Goal: Participate in discussion: Engage in conversation with other users on a specific topic

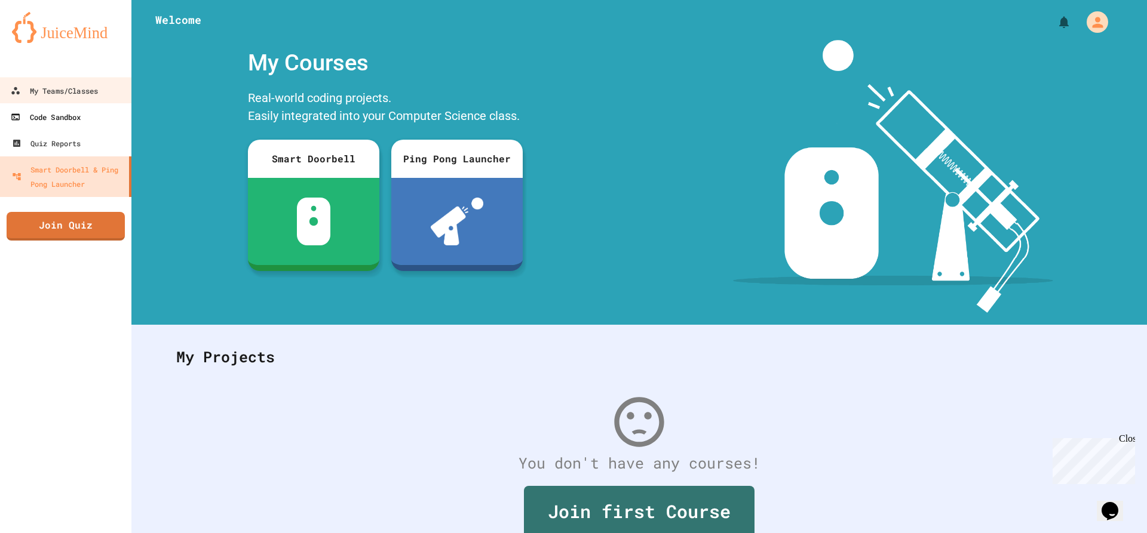
drag, startPoint x: 62, startPoint y: 100, endPoint x: 124, endPoint y: 115, distance: 63.9
click at [62, 100] on link "My Teams/Classes" at bounding box center [65, 90] width 134 height 27
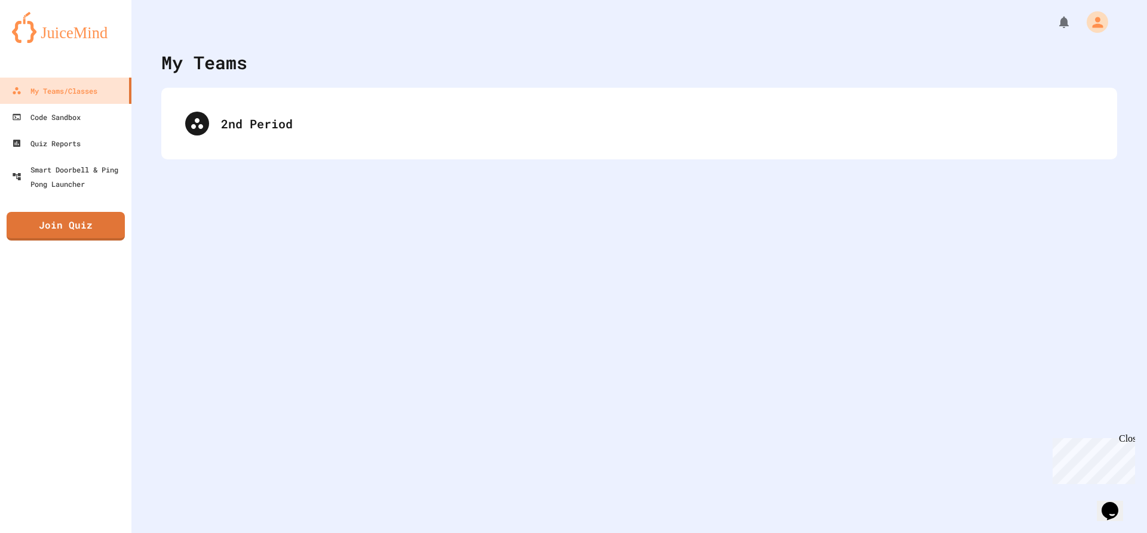
click at [299, 75] on div "My Teams" at bounding box center [639, 62] width 956 height 27
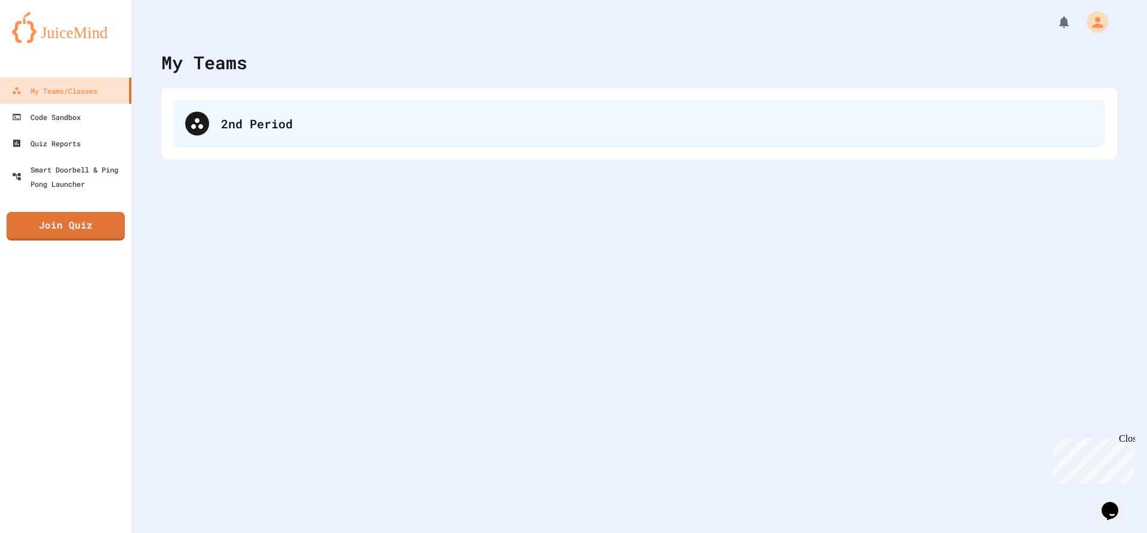
click at [321, 122] on div "2nd Period" at bounding box center [657, 124] width 872 height 18
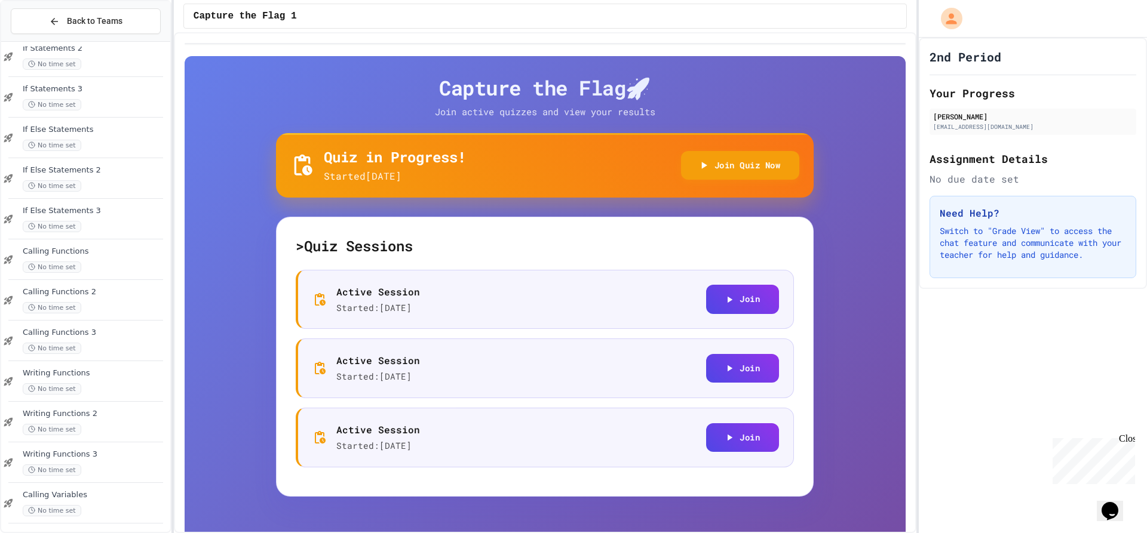
scroll to position [793, 0]
click at [102, 514] on div "Calling Variables No time set" at bounding box center [85, 500] width 169 height 41
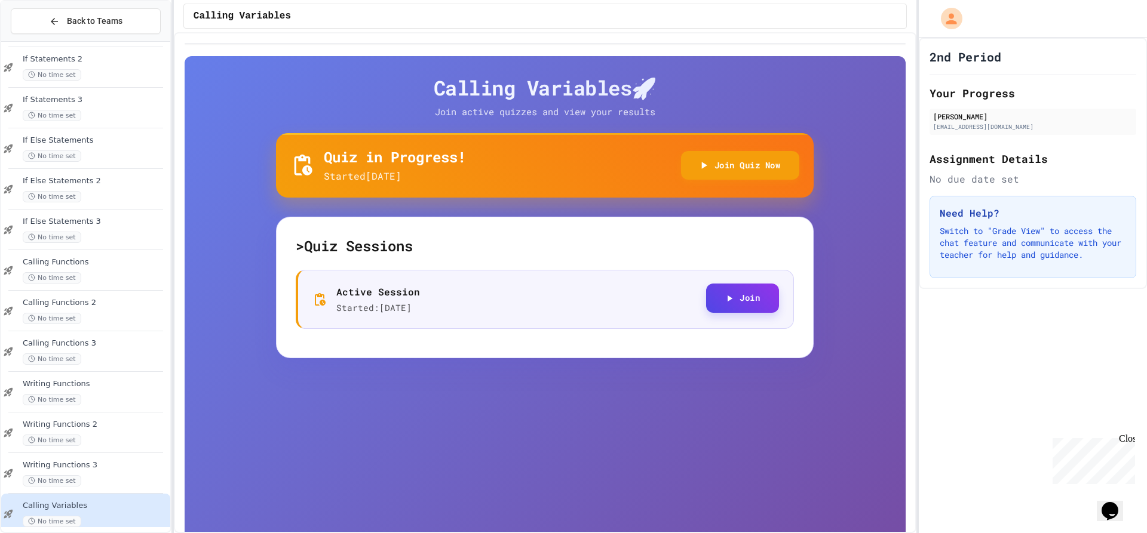
click at [740, 292] on button "Join" at bounding box center [742, 298] width 73 height 29
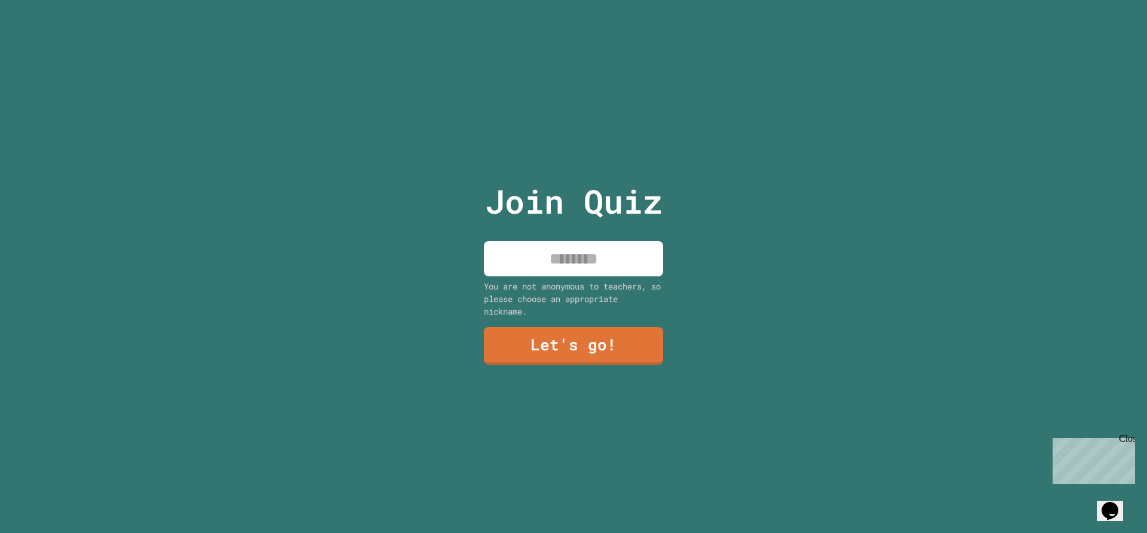
drag, startPoint x: 566, startPoint y: 257, endPoint x: 572, endPoint y: 262, distance: 7.6
click at [572, 262] on input at bounding box center [573, 258] width 179 height 35
type input "*"
type input "******"
drag, startPoint x: 524, startPoint y: 312, endPoint x: 540, endPoint y: 335, distance: 28.3
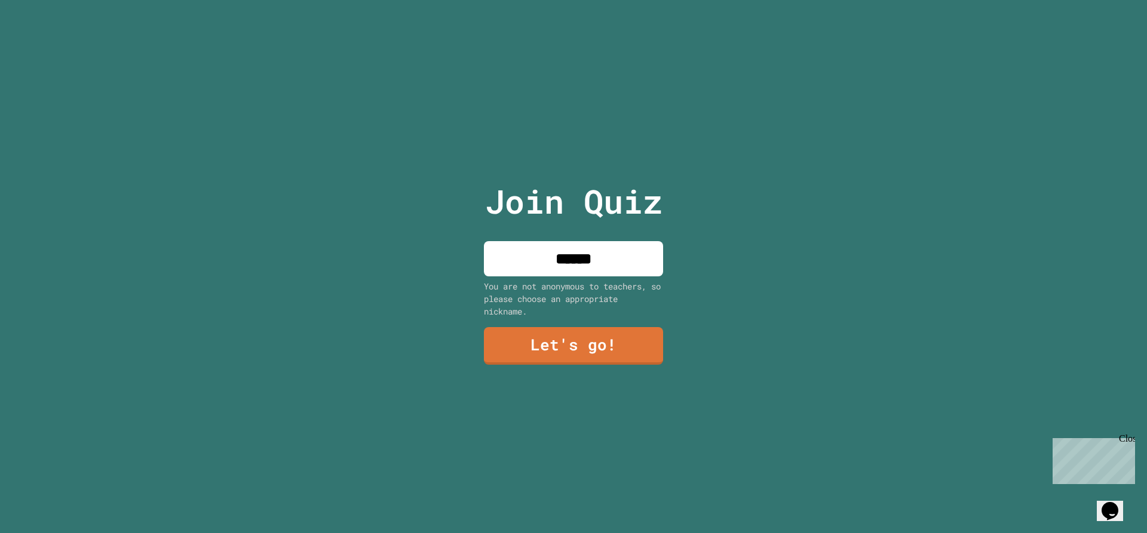
click at [538, 331] on div "Join Quiz ****** You are not anonymous to teachers, so please choose an appropr…" at bounding box center [573, 266] width 201 height 533
click at [548, 338] on link "Let's go!" at bounding box center [573, 344] width 161 height 39
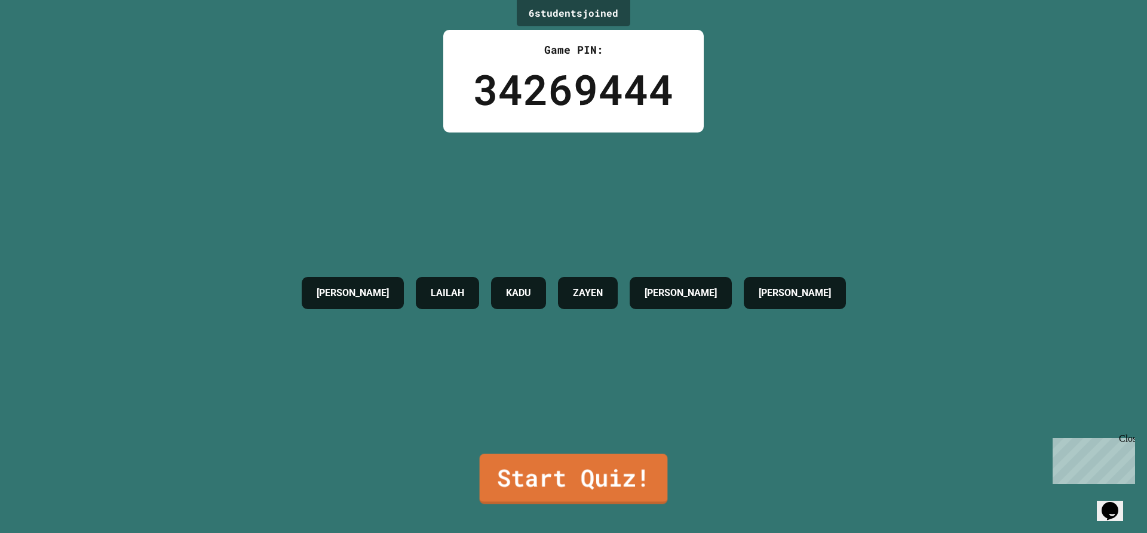
click at [585, 513] on div "6 student s joined Game PIN: 34269444 CHARLIE LAILAH KADU ZAYEN COOPER ZADIE St…" at bounding box center [573, 266] width 1147 height 533
click at [581, 502] on div "6 student s joined Game PIN: 34269444 CHARLIE LAILAH KADU ZAYEN COOPER ZADIE St…" at bounding box center [573, 266] width 1147 height 533
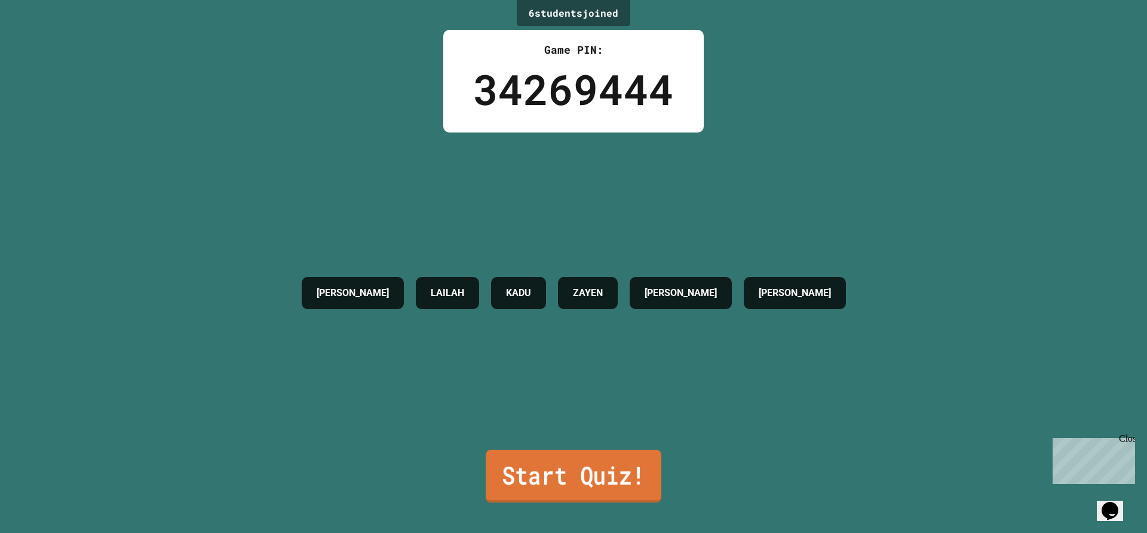
click at [570, 473] on link "Start Quiz!" at bounding box center [574, 476] width 176 height 53
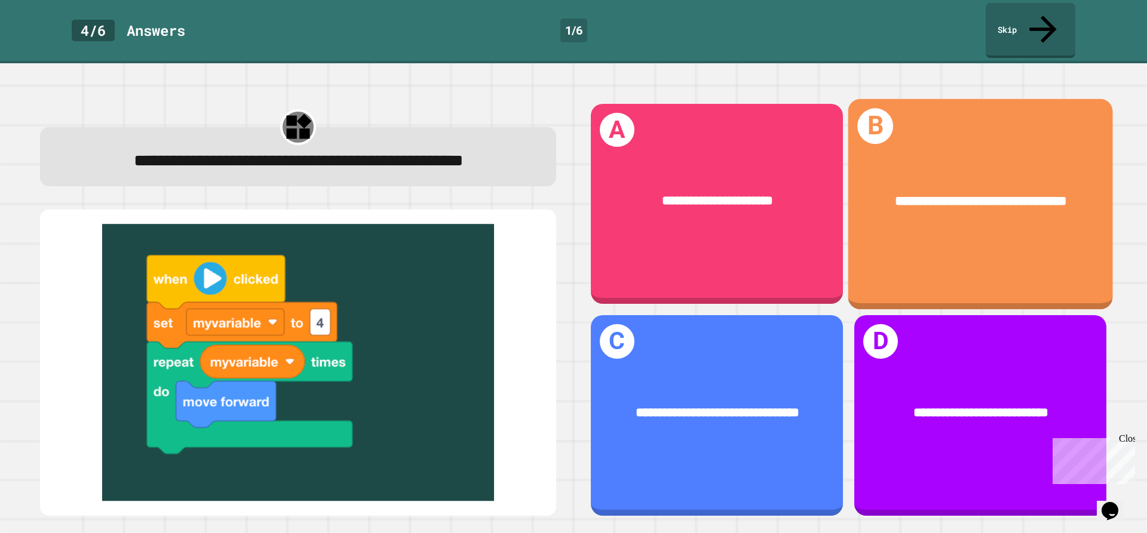
click at [940, 214] on div "**********" at bounding box center [980, 204] width 265 height 210
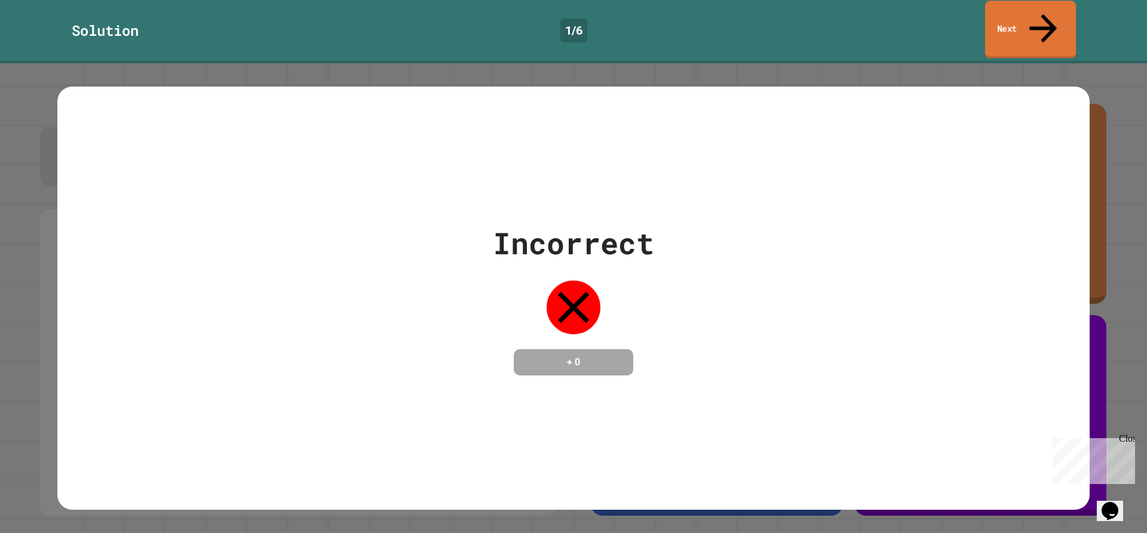
click at [1021, 14] on link "Next" at bounding box center [1030, 30] width 91 height 58
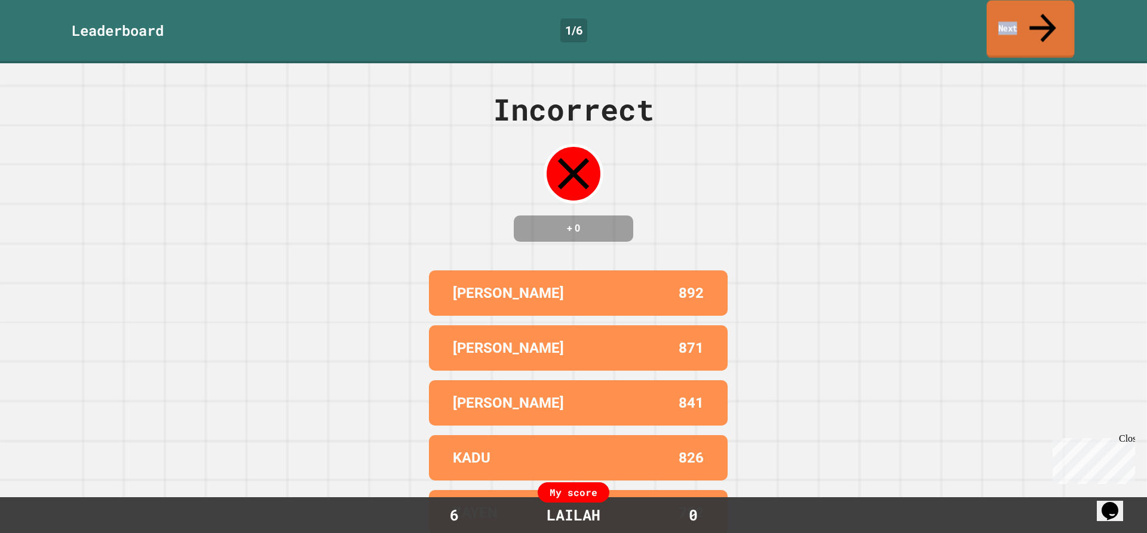
click at [1021, 14] on link "Next" at bounding box center [1031, 30] width 88 height 58
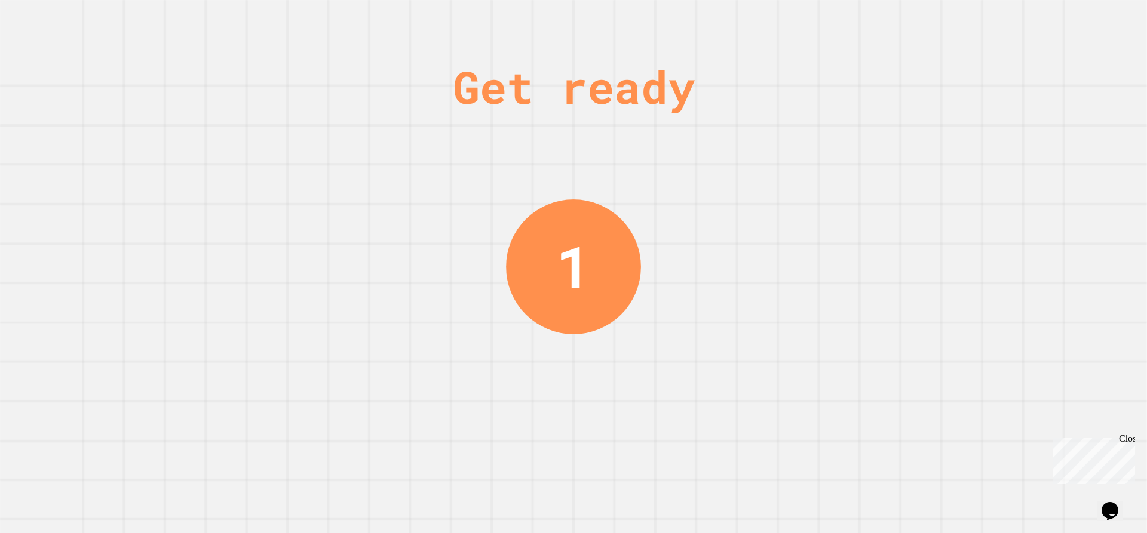
click at [510, 466] on div "Get ready 1" at bounding box center [573, 266] width 1147 height 533
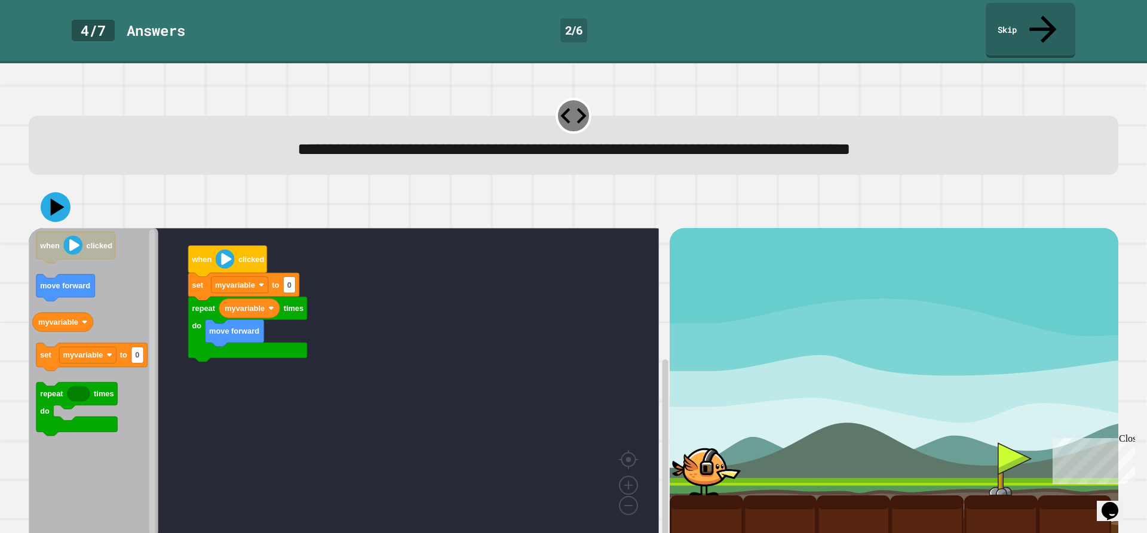
drag, startPoint x: 510, startPoint y: 466, endPoint x: 515, endPoint y: 474, distance: 9.9
click at [513, 472] on div "**********" at bounding box center [573, 298] width 1147 height 470
click at [517, 474] on rect "Blockly Workspace" at bounding box center [344, 388] width 630 height 321
click at [1019, 13] on link "Skip" at bounding box center [1030, 30] width 91 height 58
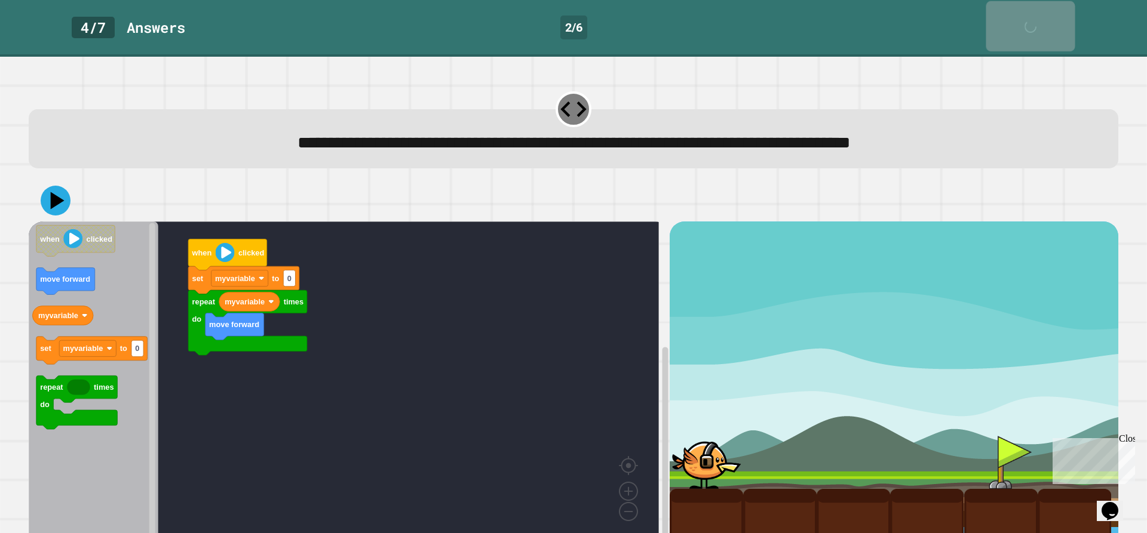
click at [1020, 13] on div "Skip" at bounding box center [1031, 26] width 30 height 38
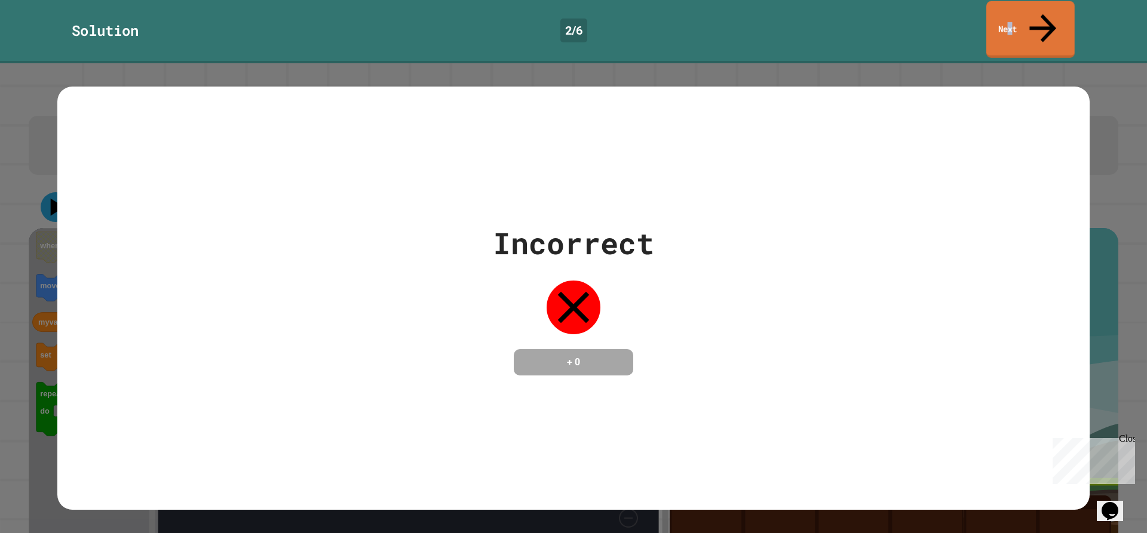
click at [1027, 14] on link "Next" at bounding box center [1030, 29] width 88 height 57
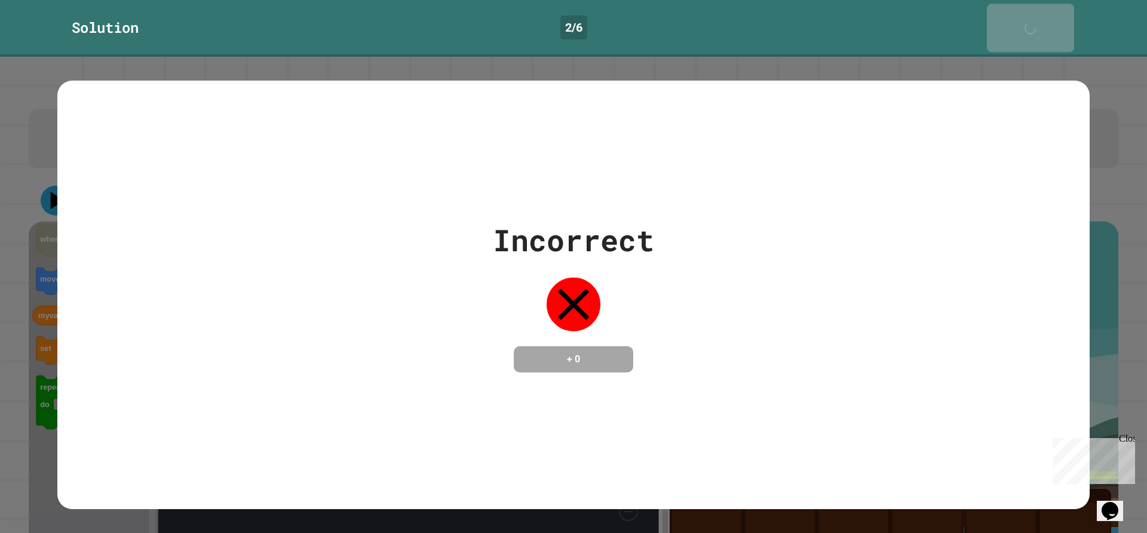
click at [1032, 15] on div "Next" at bounding box center [1030, 28] width 29 height 36
click at [1029, 7] on link "Next" at bounding box center [1030, 28] width 87 height 48
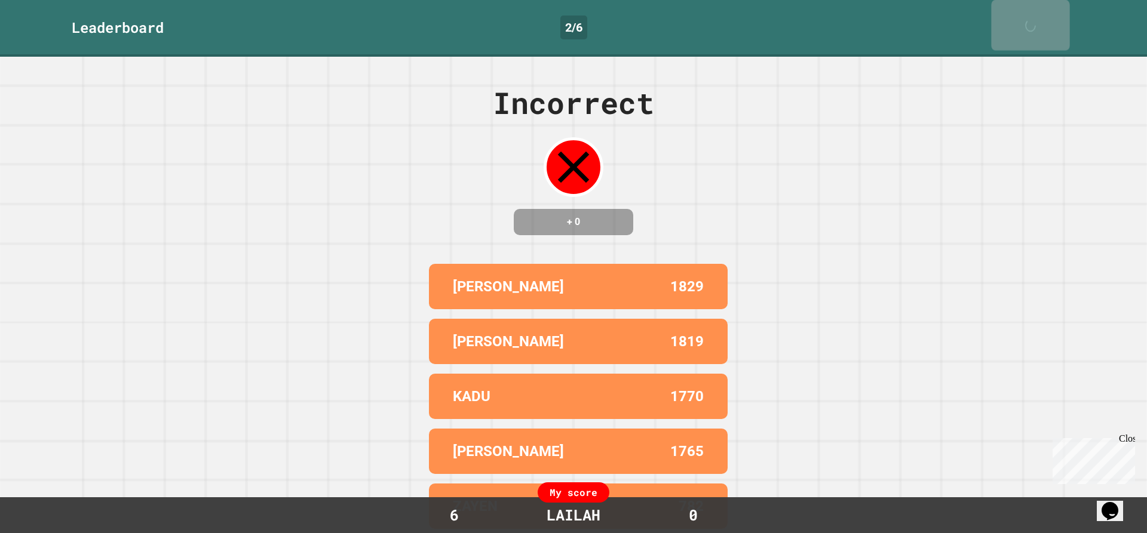
drag, startPoint x: 1018, startPoint y: 1, endPoint x: 1018, endPoint y: 7, distance: 6.6
click at [1018, 1] on div "Leaderboard 2 / 6 Next" at bounding box center [573, 28] width 1147 height 57
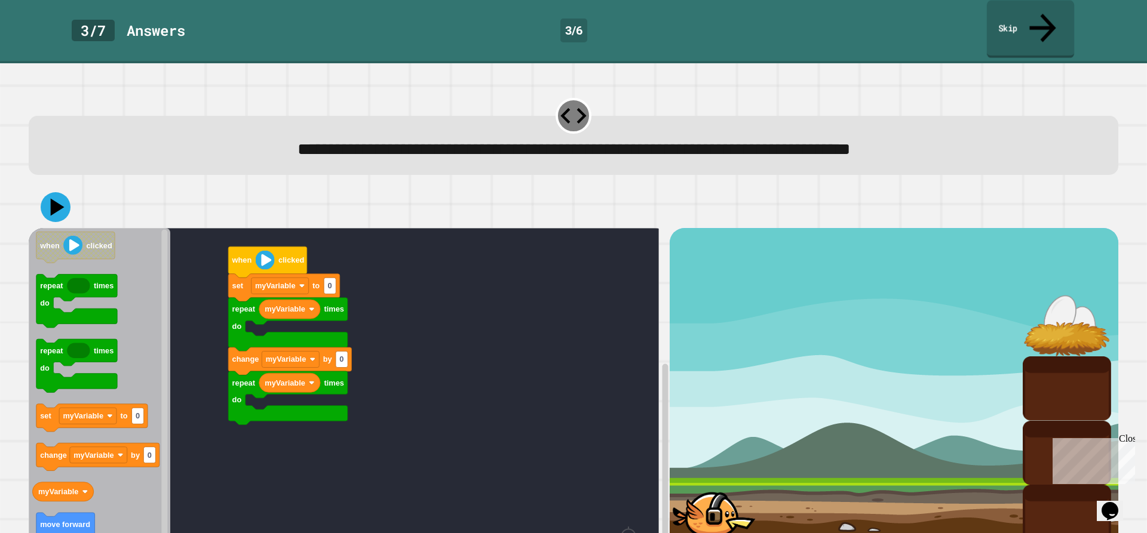
click at [1046, 5] on link "Skip" at bounding box center [1030, 30] width 87 height 58
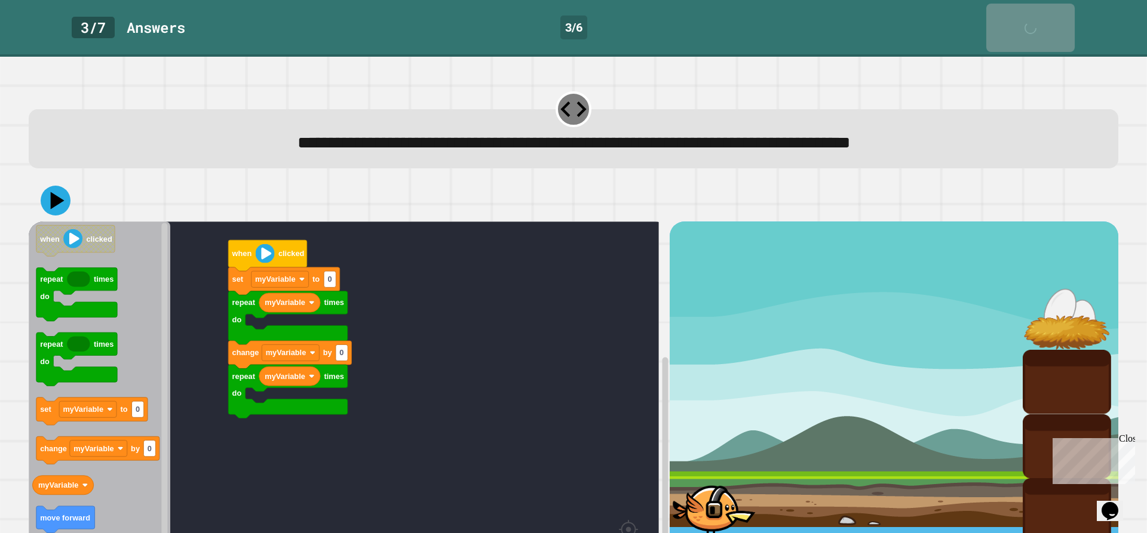
click at [1046, 5] on link "Skip" at bounding box center [1030, 28] width 88 height 48
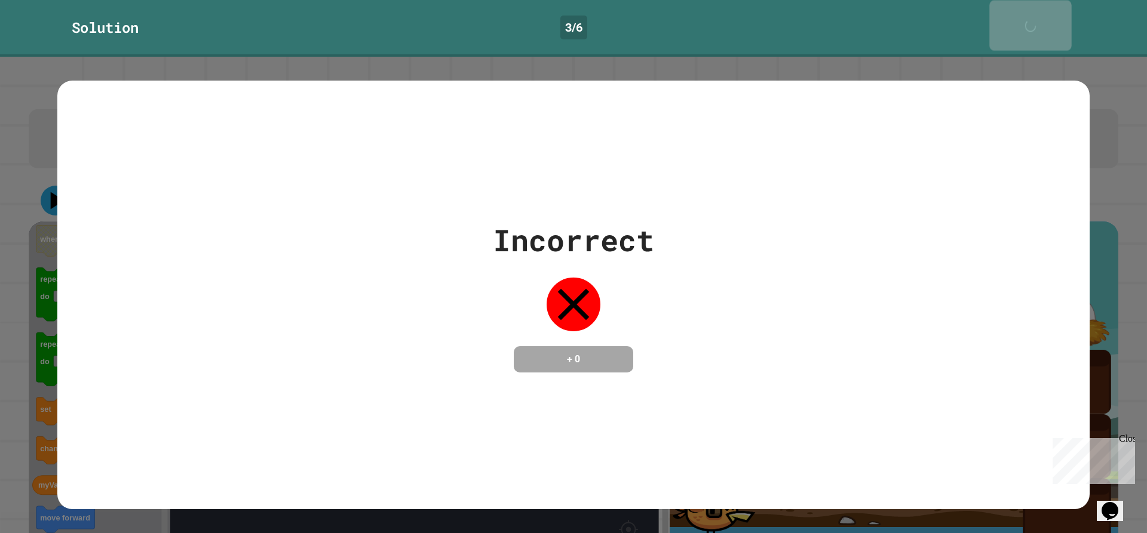
click at [1039, 8] on link "Next" at bounding box center [1030, 26] width 82 height 50
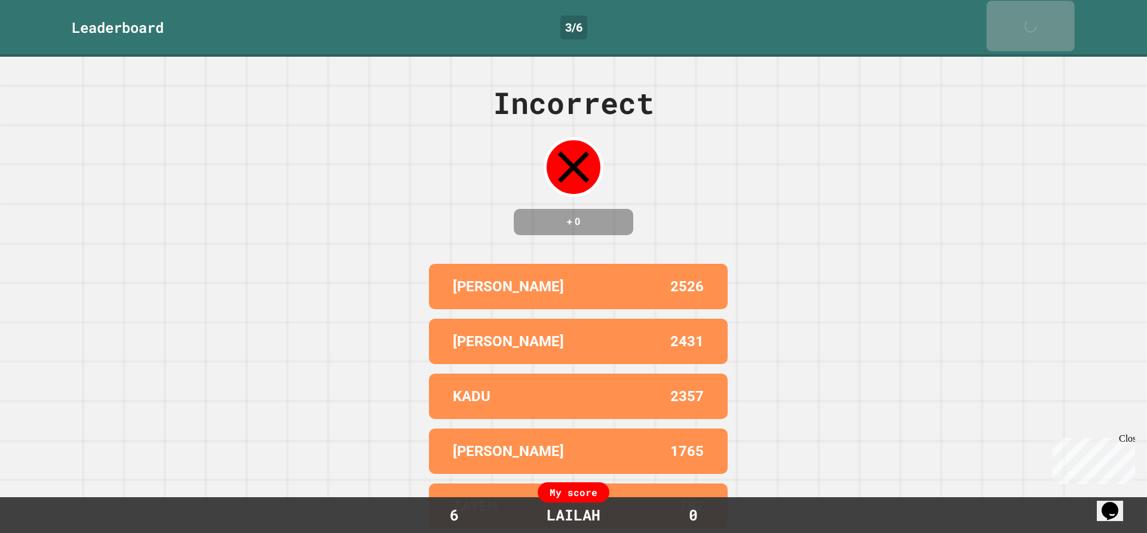
click at [1039, 8] on link "Next" at bounding box center [1030, 26] width 88 height 50
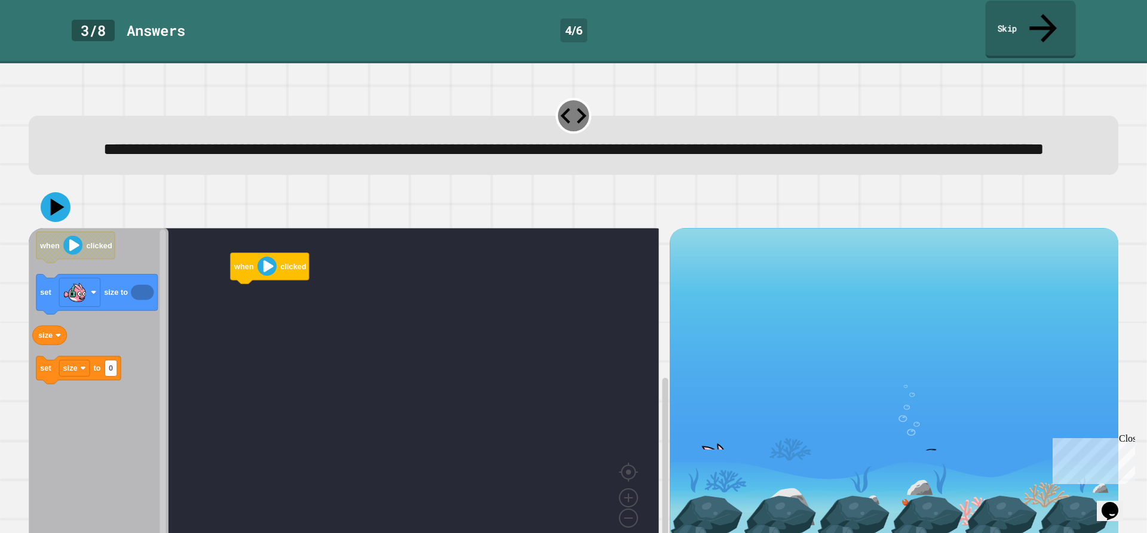
drag, startPoint x: 1020, startPoint y: 18, endPoint x: 1027, endPoint y: 19, distance: 7.3
click at [1027, 19] on link "Skip" at bounding box center [1030, 30] width 90 height 58
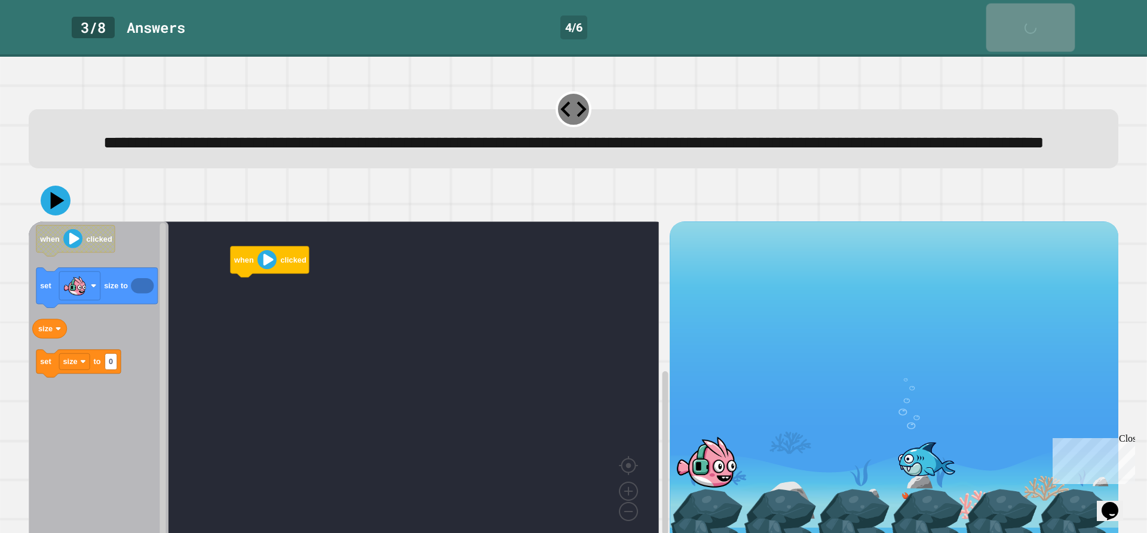
click at [1040, 17] on div "Skip" at bounding box center [1031, 28] width 30 height 36
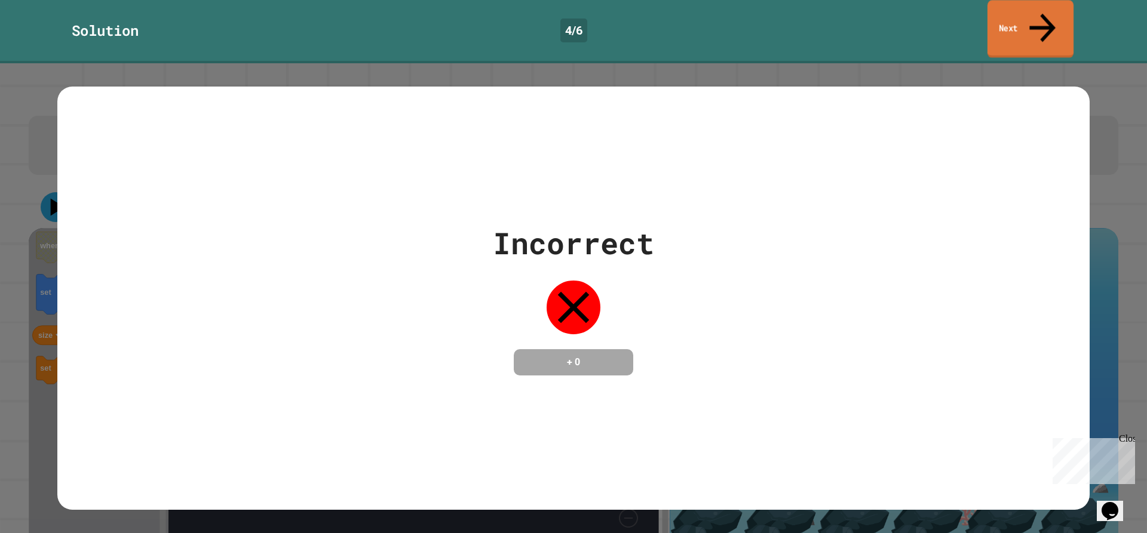
click at [1036, 14] on link "Next" at bounding box center [1030, 29] width 86 height 58
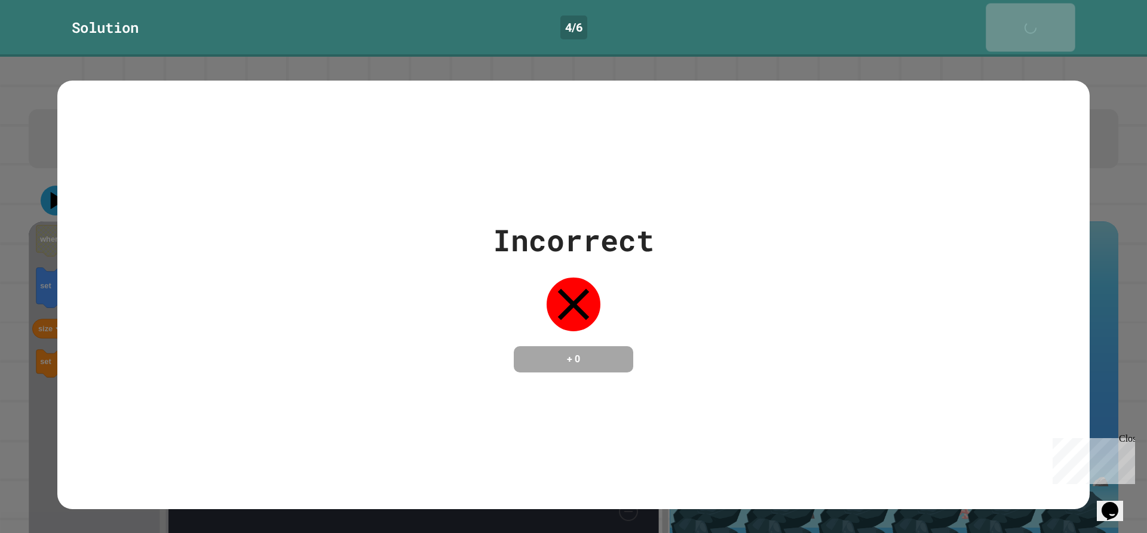
click at [1033, 19] on div "Next" at bounding box center [1031, 28] width 30 height 36
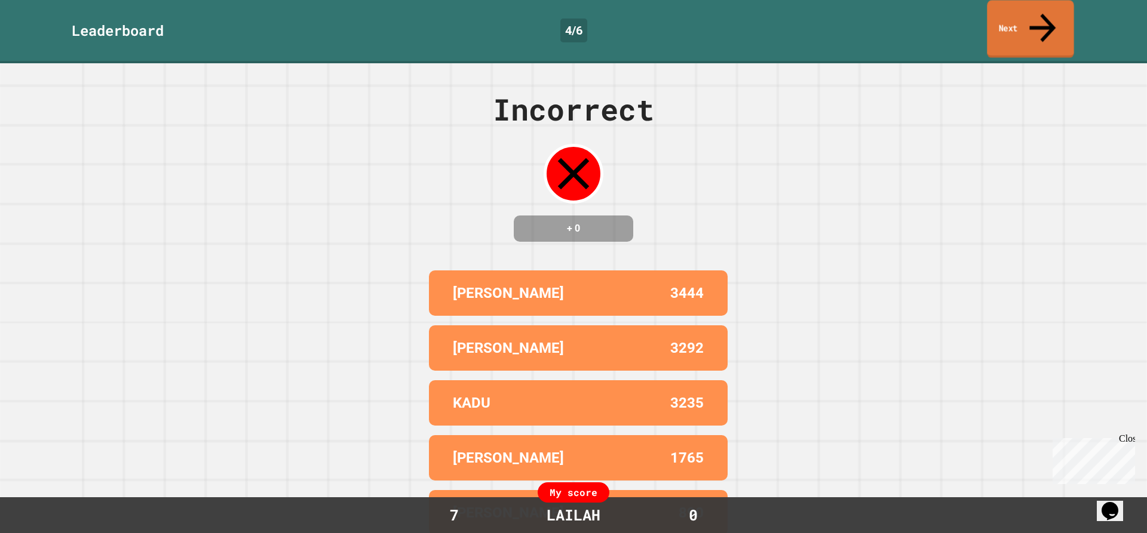
click at [1032, 26] on link "Next" at bounding box center [1030, 29] width 87 height 58
click at [1033, 63] on div "Incorrect + 0 COOPER 3444 CHARLIE 3292 KADU 3235 ZADIE 1765 ELI 890 My score 7 …" at bounding box center [573, 298] width 1147 height 470
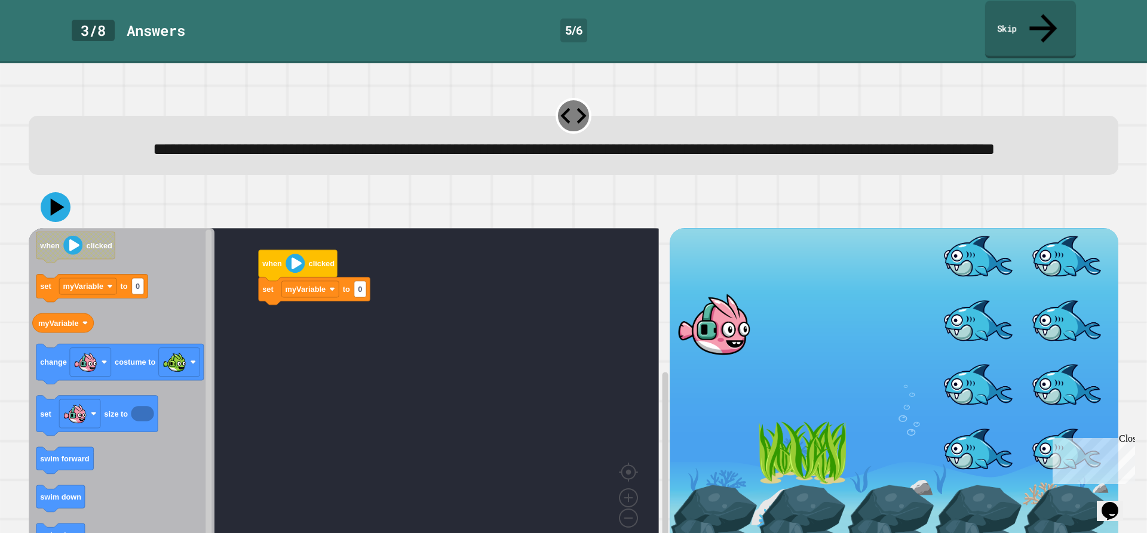
click at [1024, 24] on link "Skip" at bounding box center [1030, 30] width 91 height 58
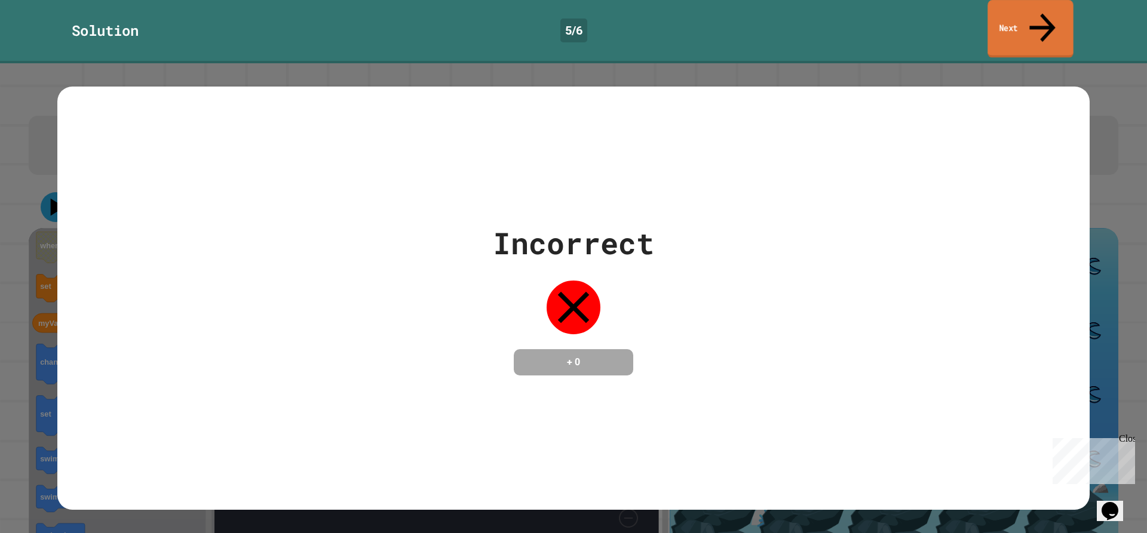
click at [1024, 24] on link "Next" at bounding box center [1030, 29] width 86 height 58
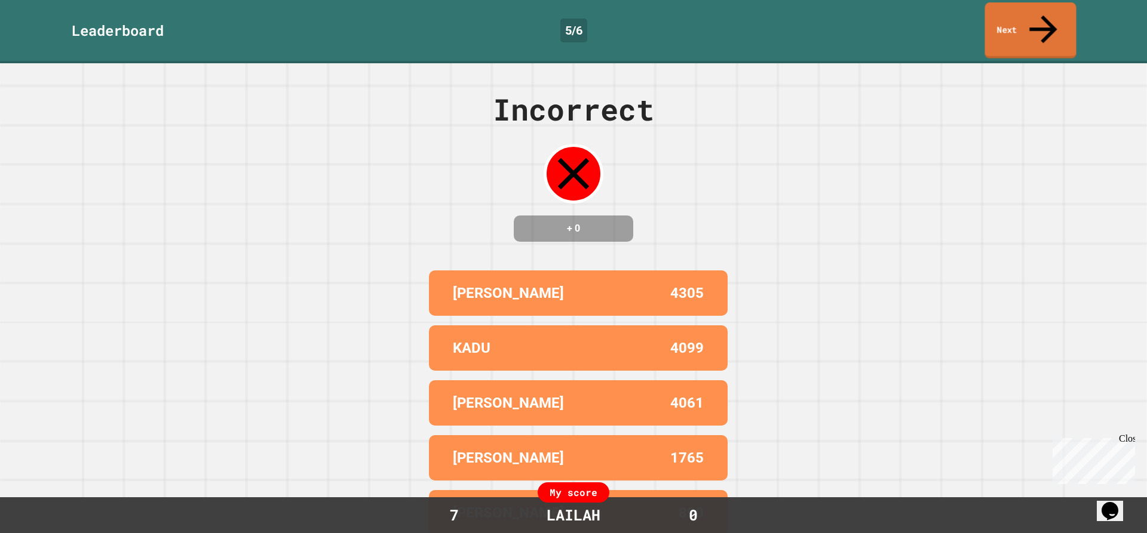
click at [1024, 24] on link "Next" at bounding box center [1029, 30] width 91 height 56
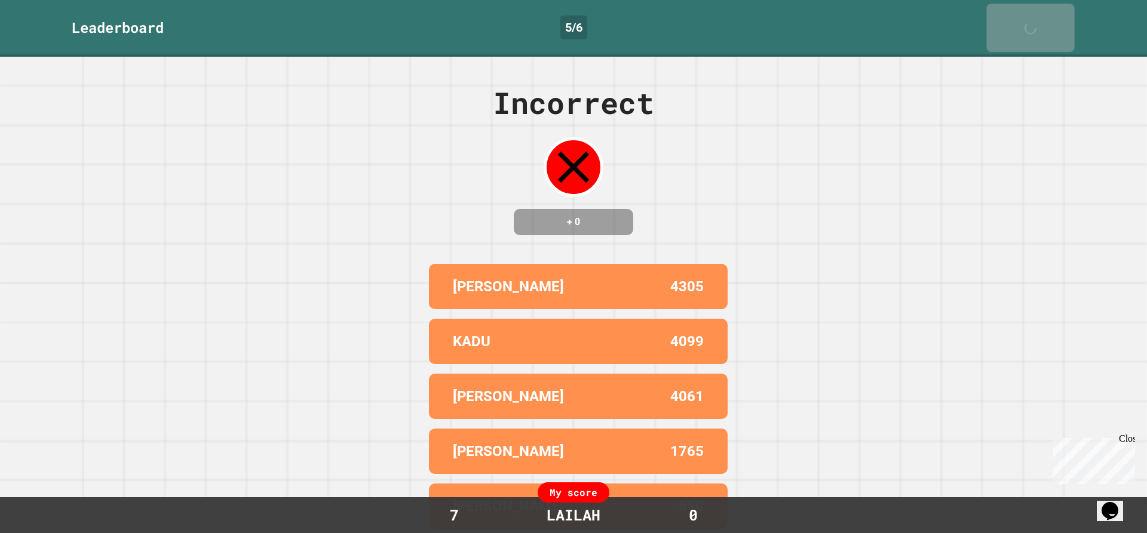
drag, startPoint x: 1024, startPoint y: 24, endPoint x: 1029, endPoint y: 18, distance: 7.6
click at [1028, 20] on link "Next" at bounding box center [1030, 28] width 88 height 48
click at [1029, 17] on div "Next" at bounding box center [1031, 27] width 30 height 36
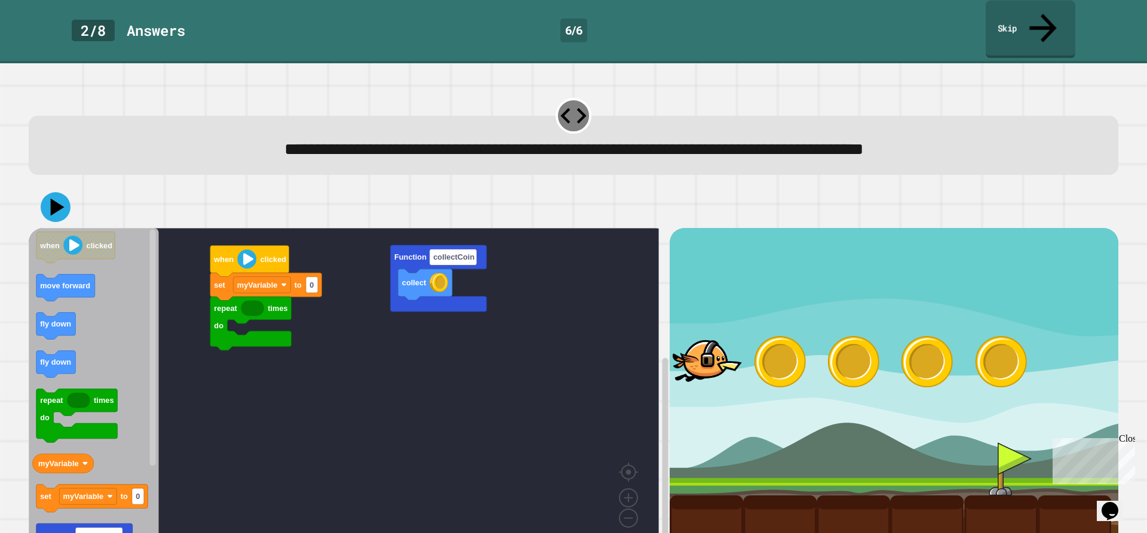
drag, startPoint x: 999, startPoint y: 23, endPoint x: 991, endPoint y: 25, distance: 8.0
click at [995, 27] on link "Skip" at bounding box center [1031, 30] width 90 height 58
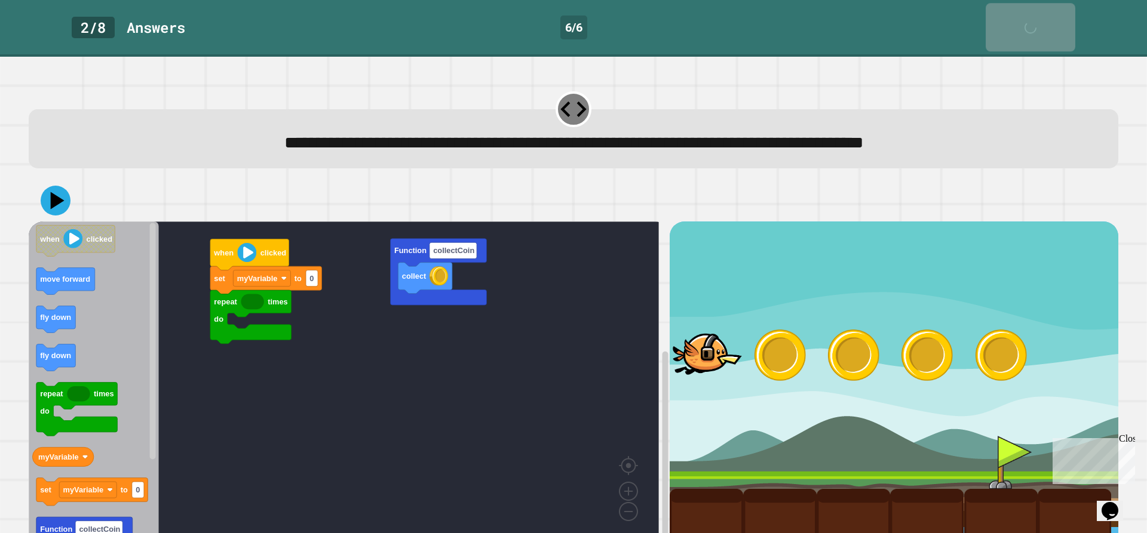
drag, startPoint x: 993, startPoint y: 18, endPoint x: 1007, endPoint y: 17, distance: 13.2
click at [1004, 17] on link "Skip" at bounding box center [1031, 27] width 90 height 48
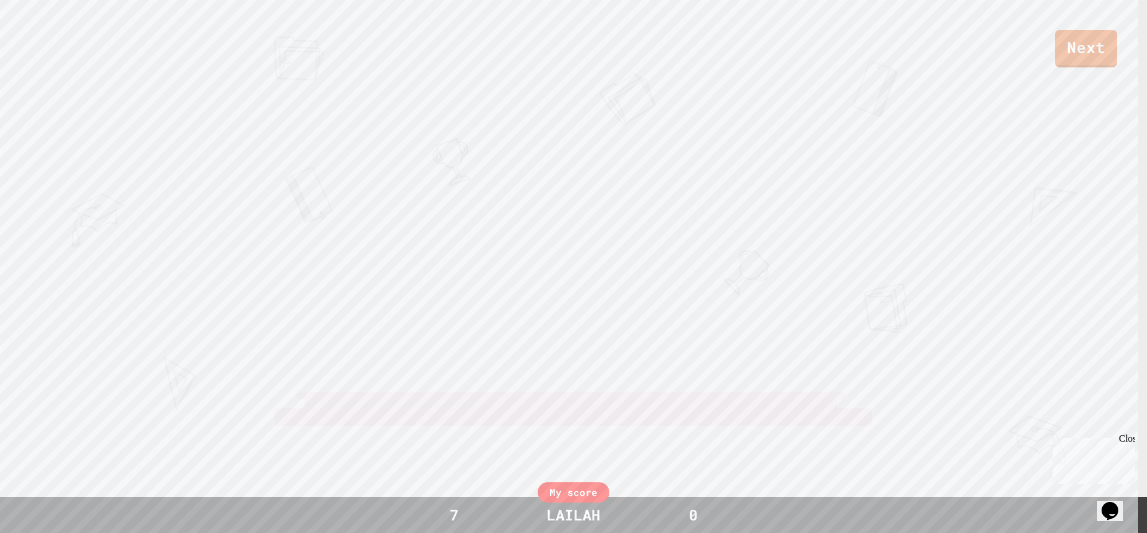
click at [1047, 12] on div "Next" at bounding box center [573, 34] width 1147 height 68
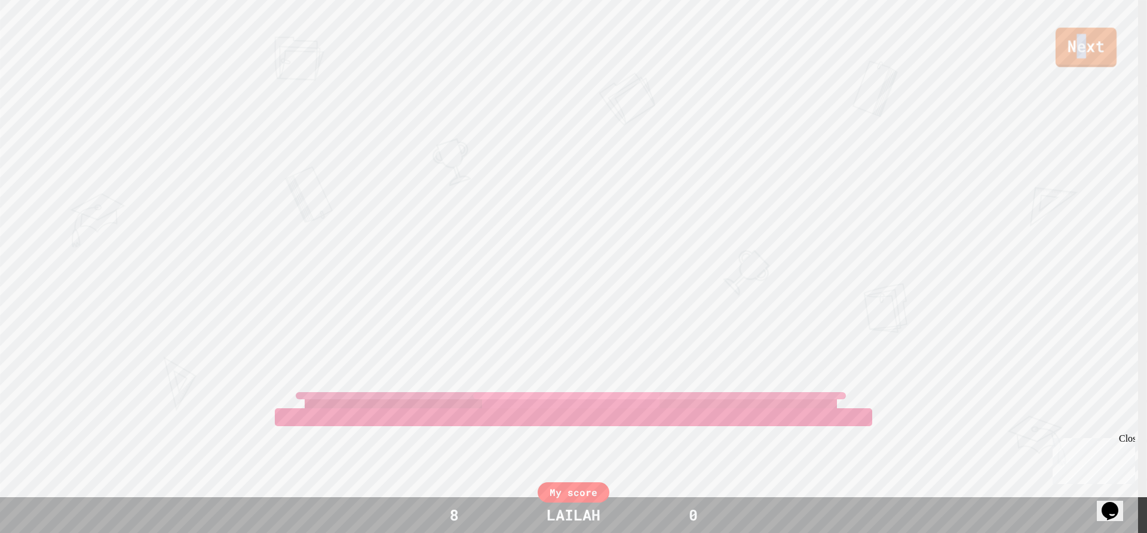
click at [1083, 29] on link "Next" at bounding box center [1086, 46] width 61 height 39
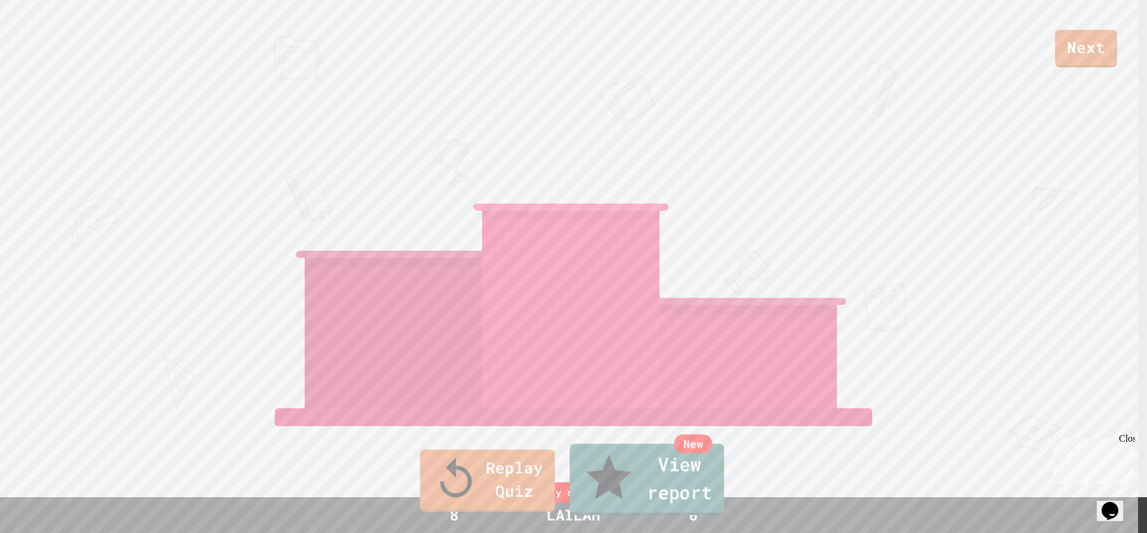
click at [640, 495] on link "New View report" at bounding box center [647, 480] width 155 height 72
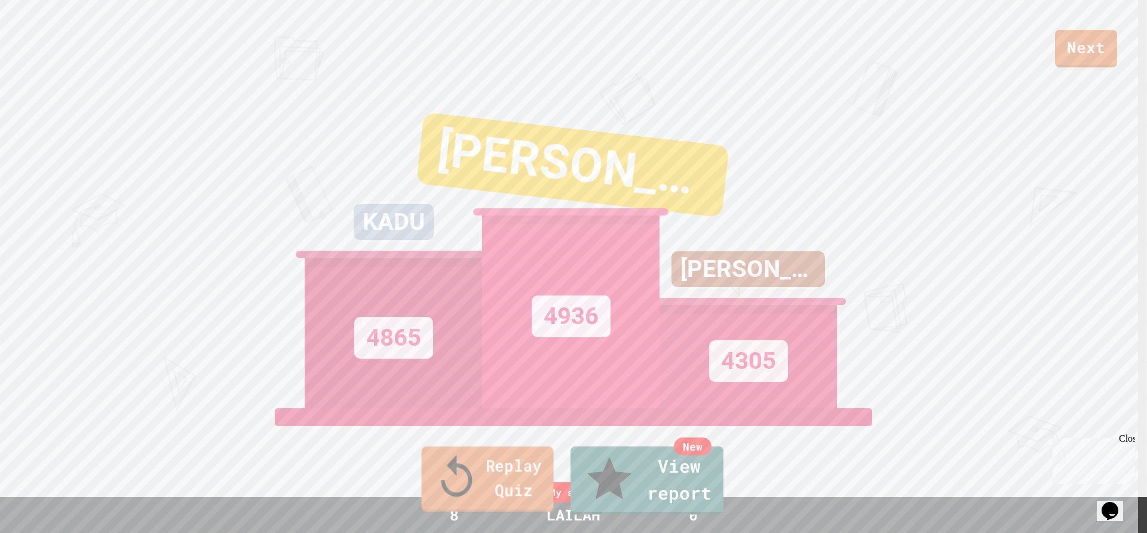
click at [517, 479] on link "Replay Quiz" at bounding box center [488, 479] width 132 height 65
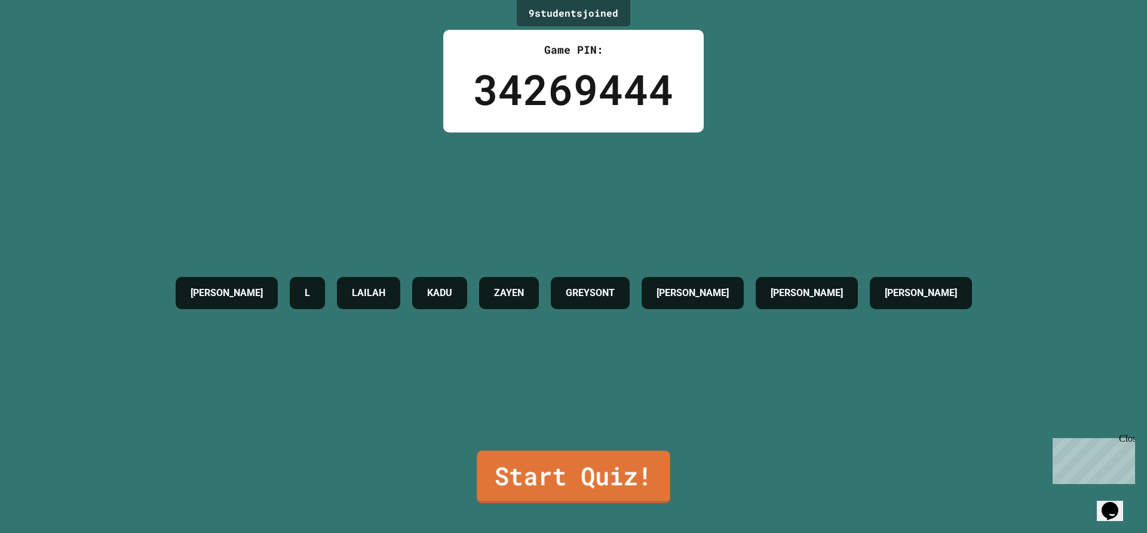
click at [579, 478] on link "Start Quiz!" at bounding box center [574, 477] width 194 height 53
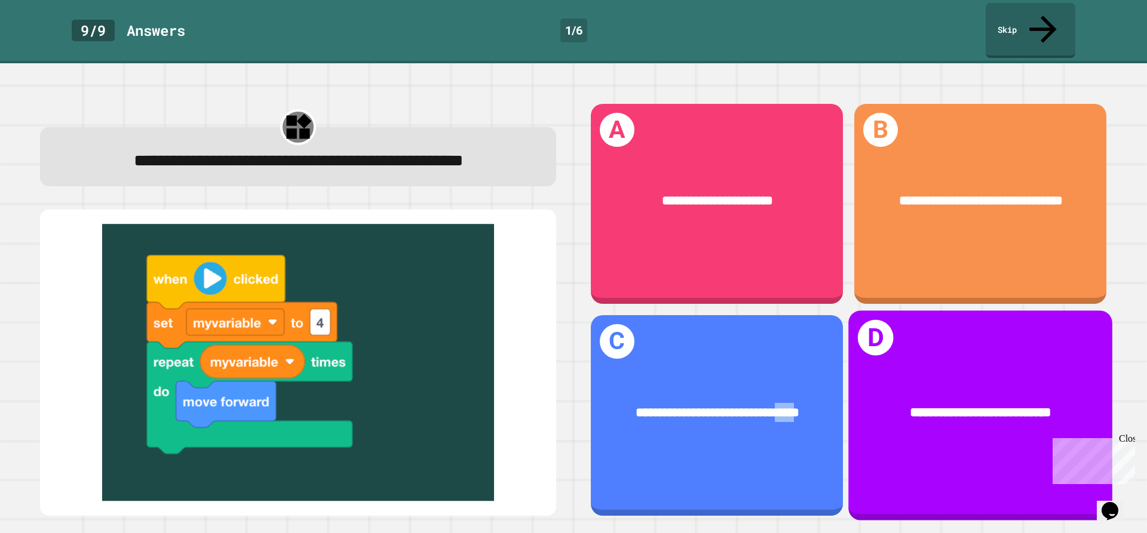
drag, startPoint x: 833, startPoint y: 448, endPoint x: 771, endPoint y: 447, distance: 62.7
click at [771, 447] on div "**********" at bounding box center [717, 415] width 252 height 201
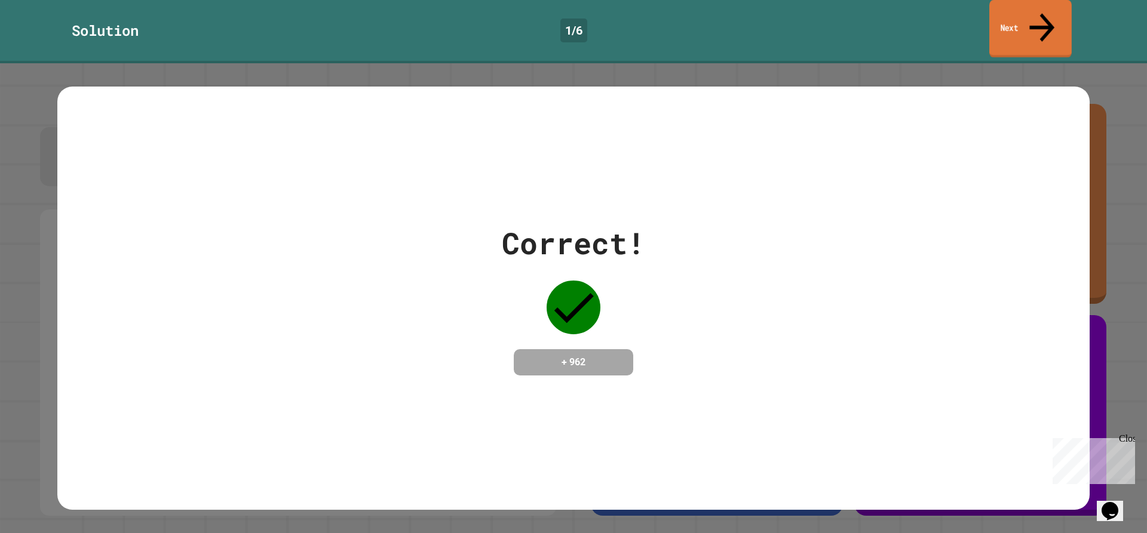
drag, startPoint x: 1020, startPoint y: 24, endPoint x: 1008, endPoint y: 30, distance: 13.1
click at [1017, 26] on link "Next" at bounding box center [1030, 29] width 82 height 58
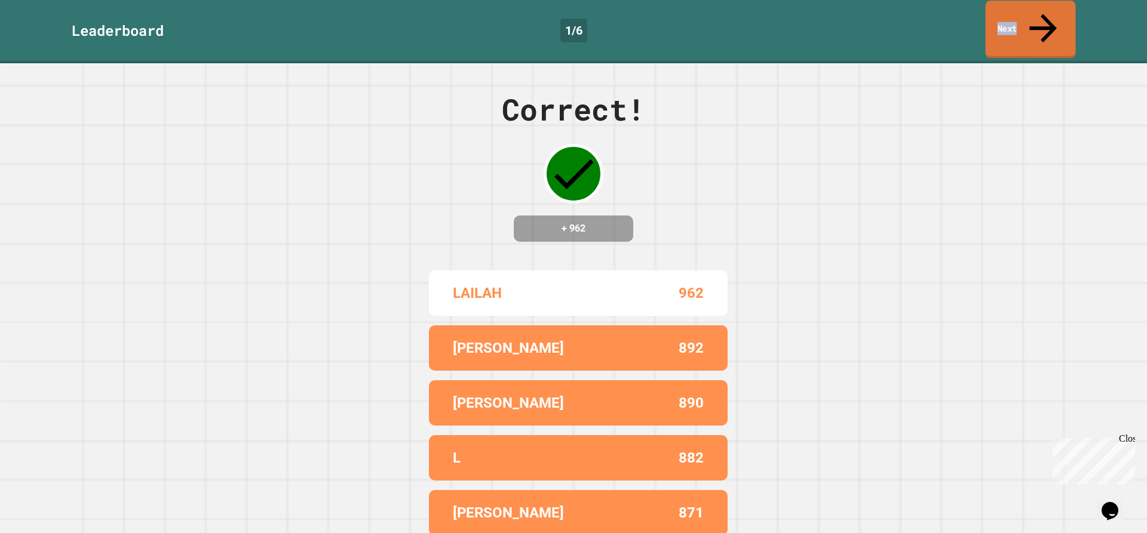
click at [1004, 27] on link "Next" at bounding box center [1031, 30] width 90 height 58
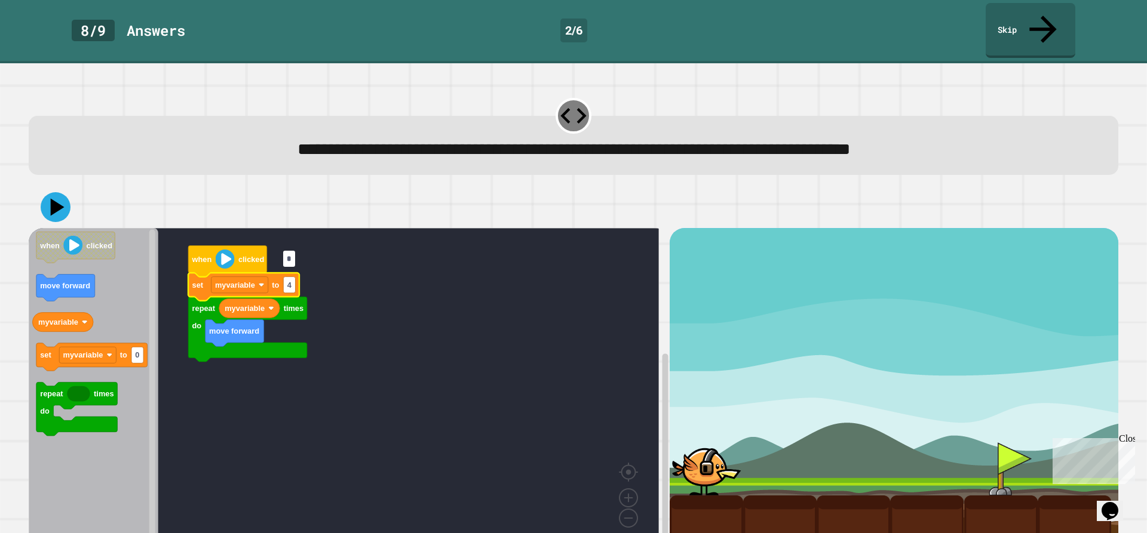
type input "*"
drag, startPoint x: 45, startPoint y: 185, endPoint x: 65, endPoint y: 192, distance: 21.3
click at [44, 189] on icon at bounding box center [56, 207] width 36 height 36
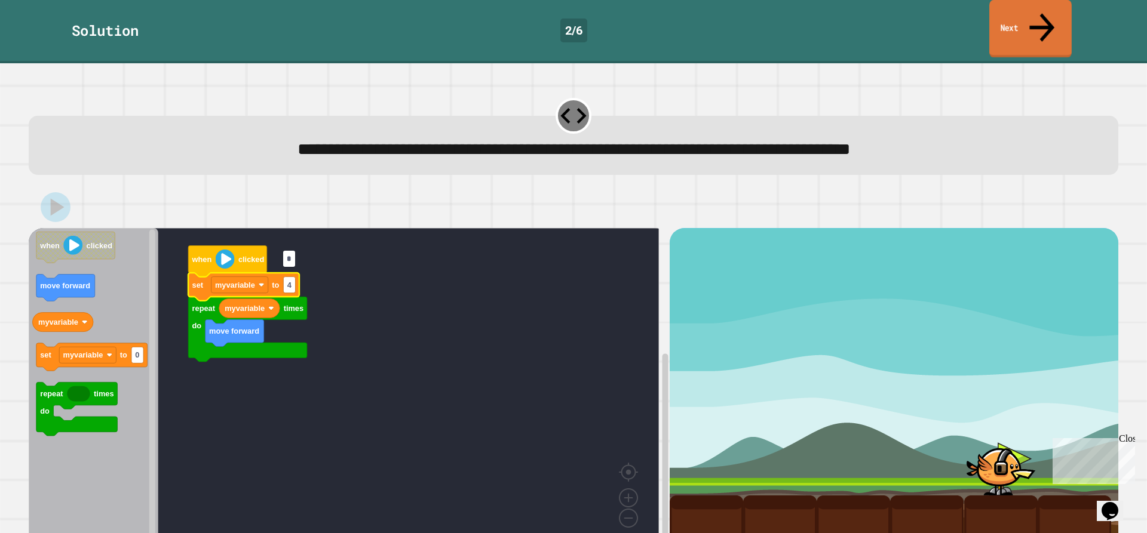
click at [1044, 17] on icon at bounding box center [1041, 27] width 37 height 42
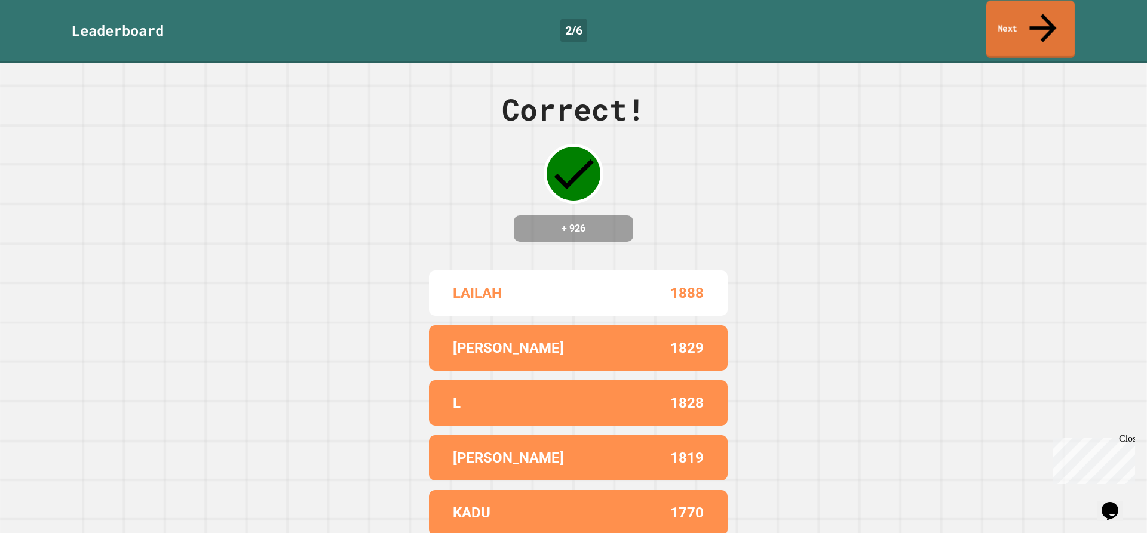
drag, startPoint x: 1007, startPoint y: 8, endPoint x: 989, endPoint y: 5, distance: 18.7
click at [1001, 11] on link "Next" at bounding box center [1030, 30] width 89 height 58
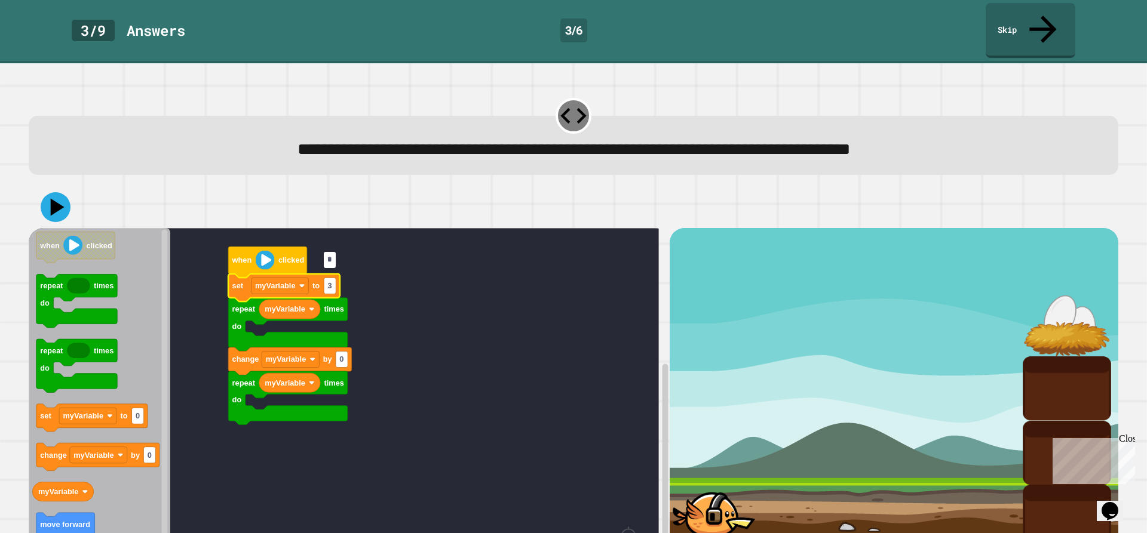
type input "*"
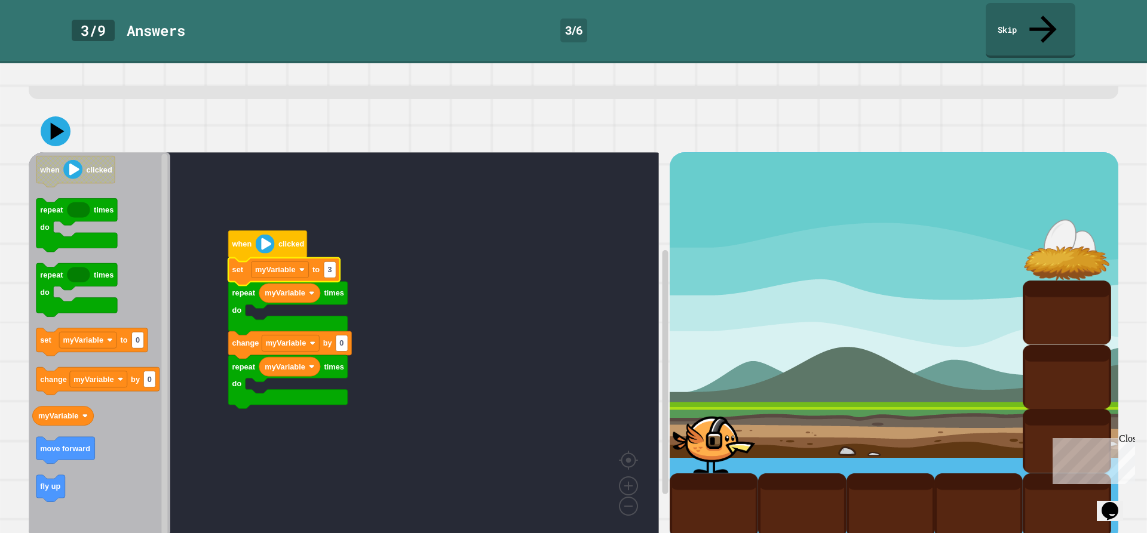
scroll to position [77, 0]
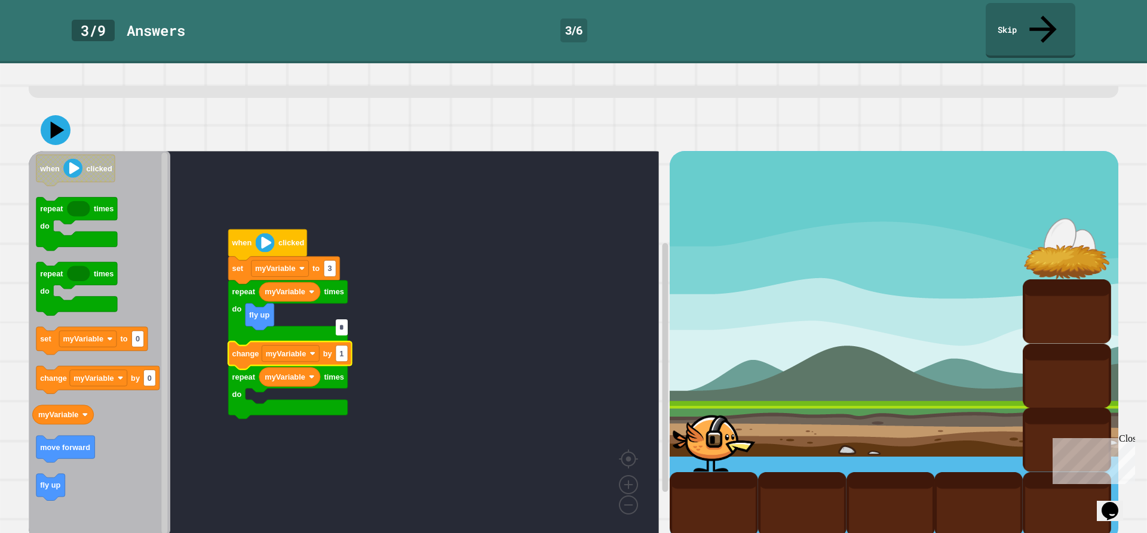
type input "*"
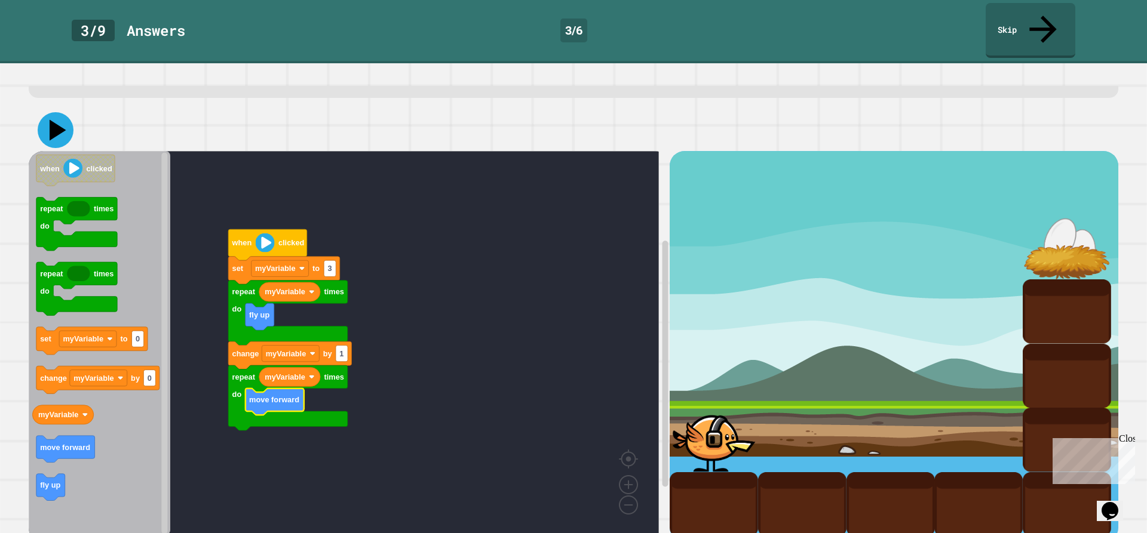
click at [47, 112] on icon at bounding box center [56, 130] width 36 height 36
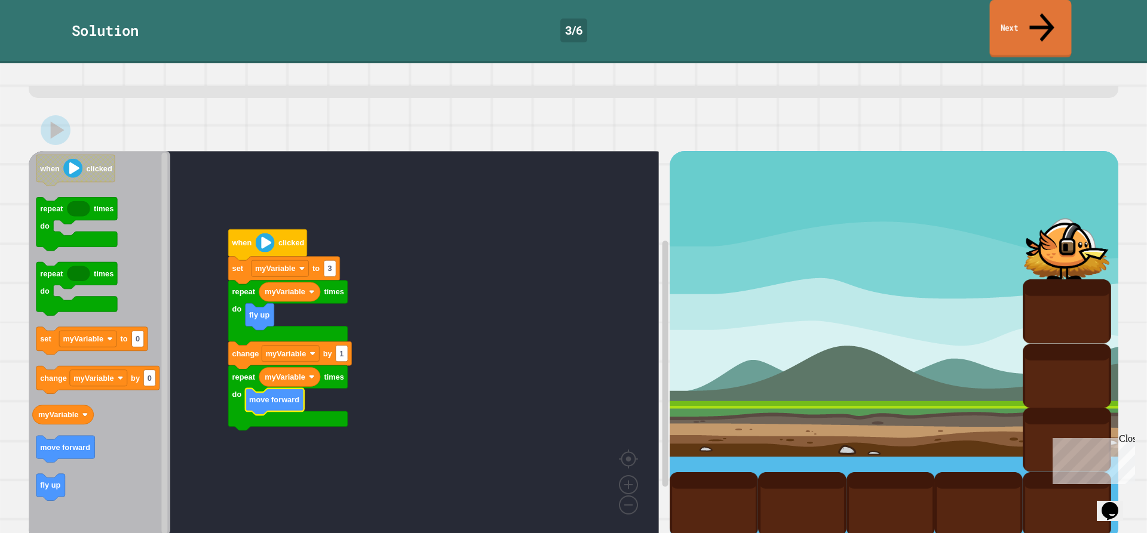
click at [1033, 5] on link "Next" at bounding box center [1031, 29] width 82 height 58
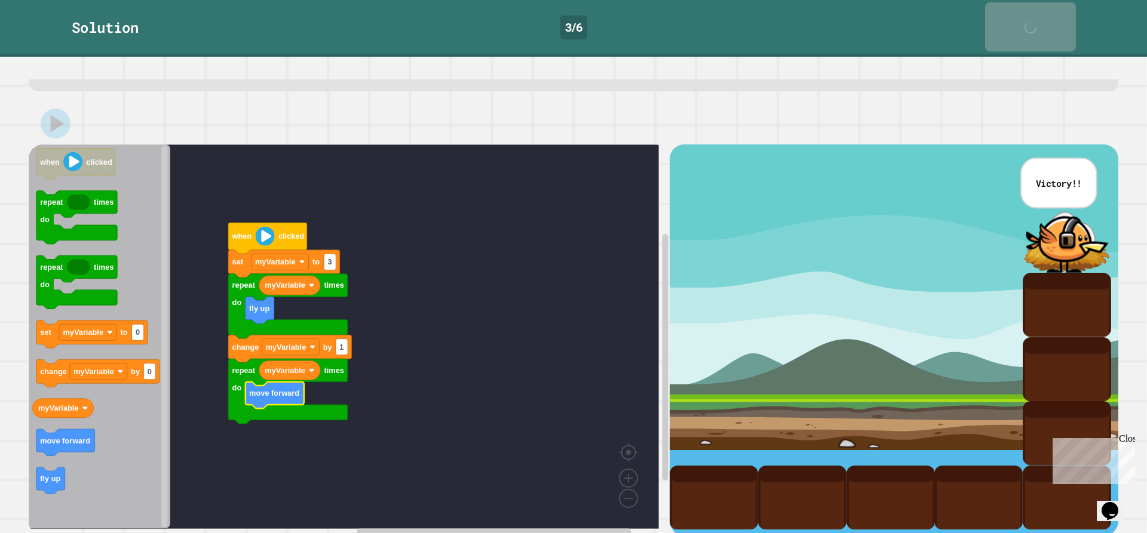
scroll to position [76, 0]
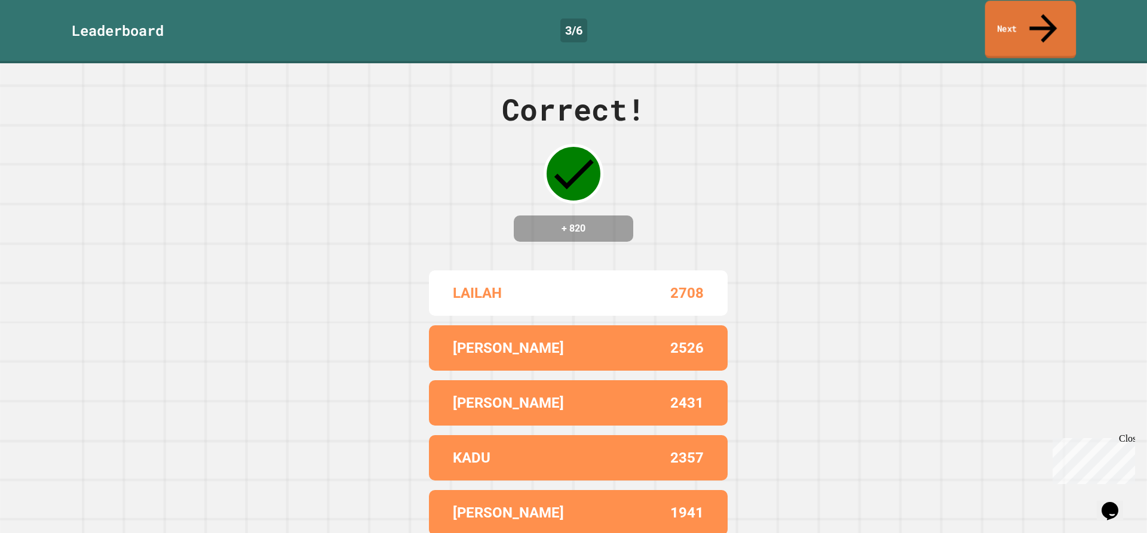
click at [1028, 29] on link "Next" at bounding box center [1030, 30] width 91 height 58
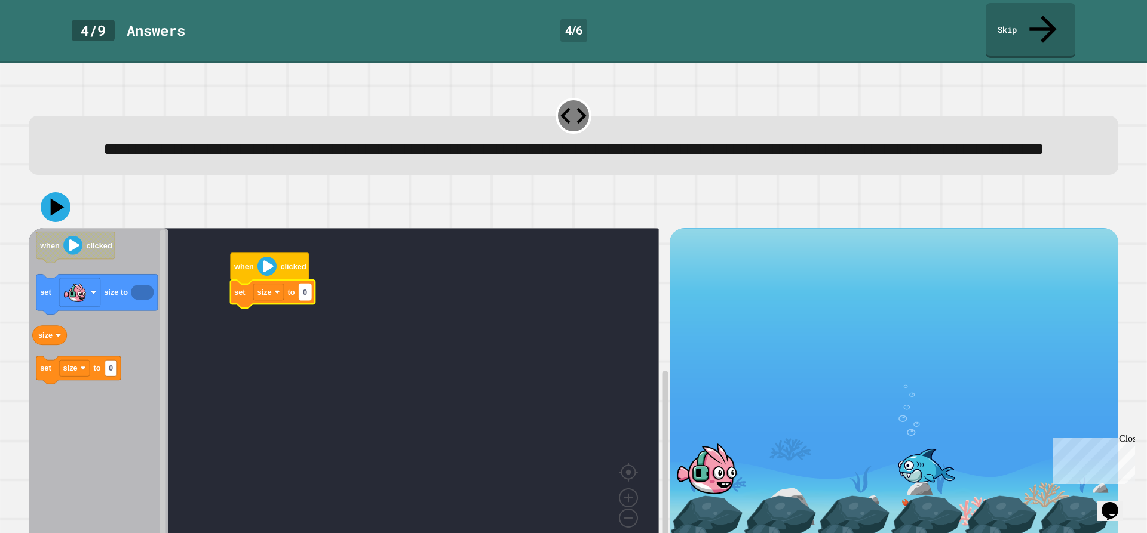
click at [308, 291] on rect "Blockly Workspace" at bounding box center [305, 292] width 12 height 16
type input "***"
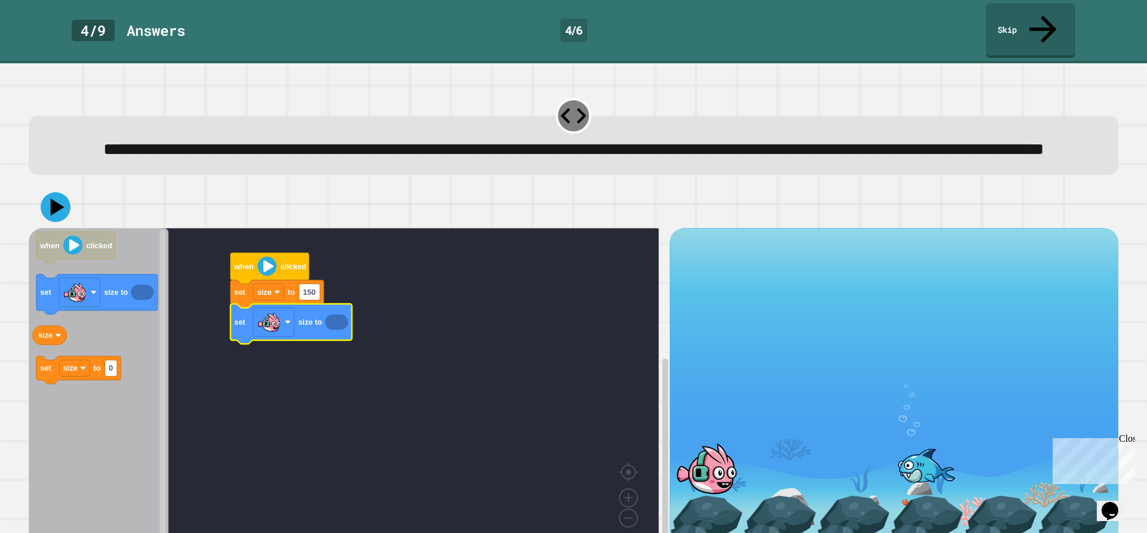
click at [339, 333] on icon "Blockly Workspace" at bounding box center [291, 325] width 121 height 40
click at [340, 327] on icon "Blockly Workspace" at bounding box center [336, 323] width 23 height 16
click at [373, 318] on rect "Blockly Workspace" at bounding box center [344, 388] width 630 height 321
click at [48, 215] on icon at bounding box center [56, 207] width 36 height 36
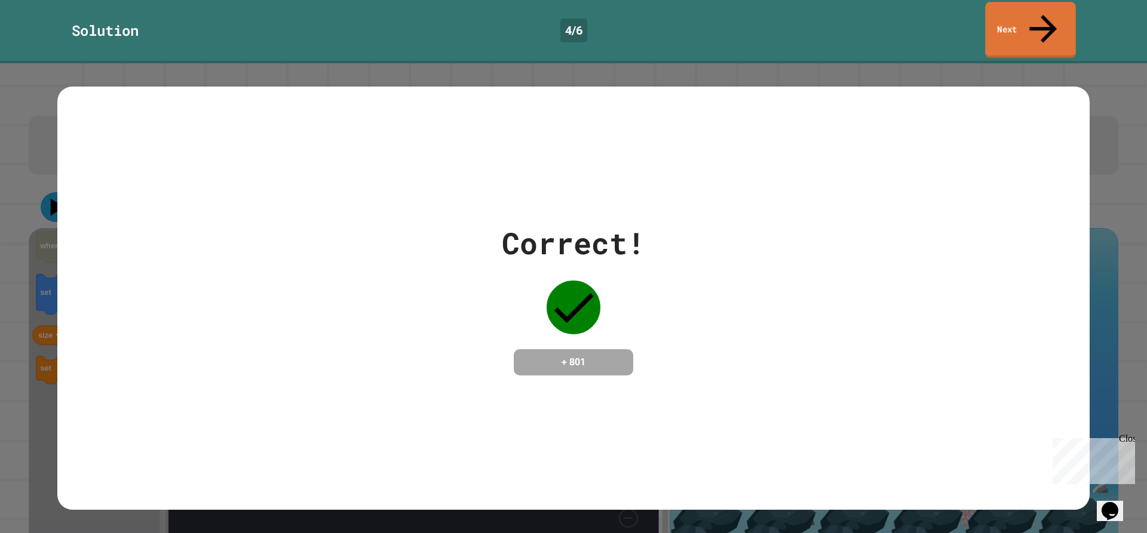
click at [1057, 14] on link "Next" at bounding box center [1030, 30] width 91 height 56
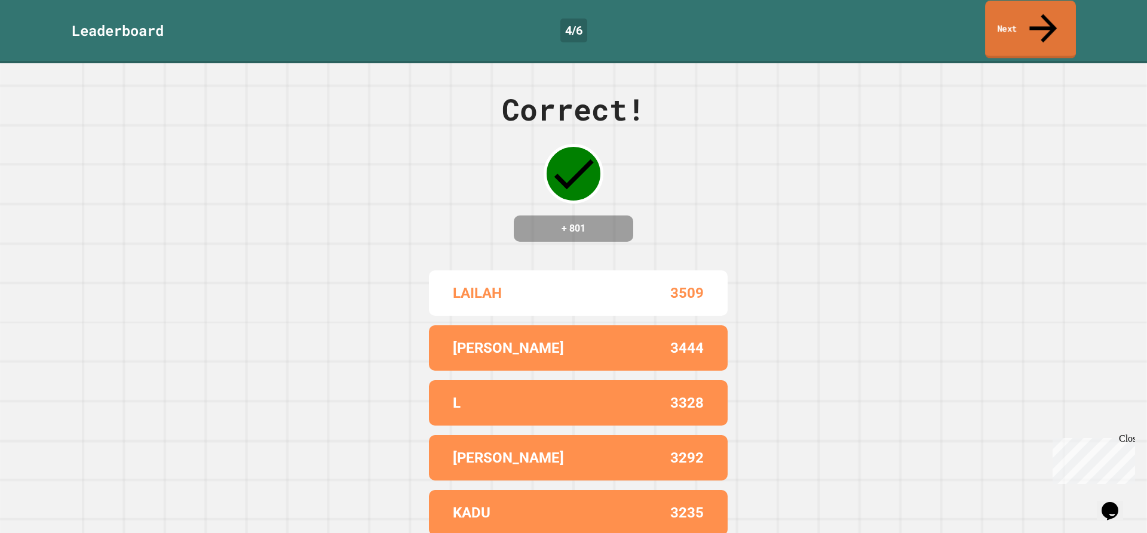
click at [1050, 13] on link "Next" at bounding box center [1030, 30] width 91 height 58
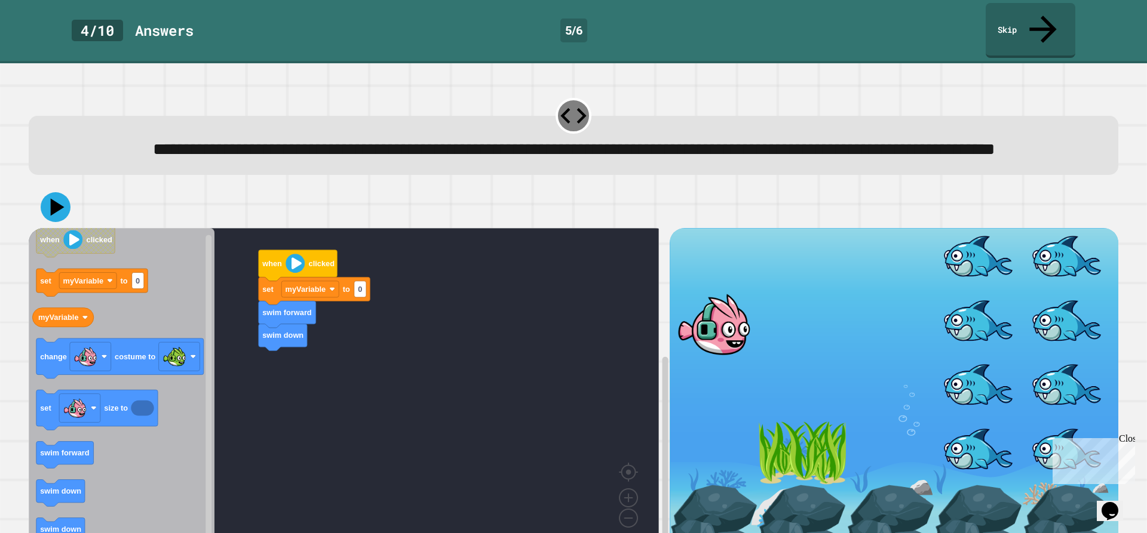
click at [160, 461] on icon "Blockly Workspace" at bounding box center [122, 388] width 186 height 321
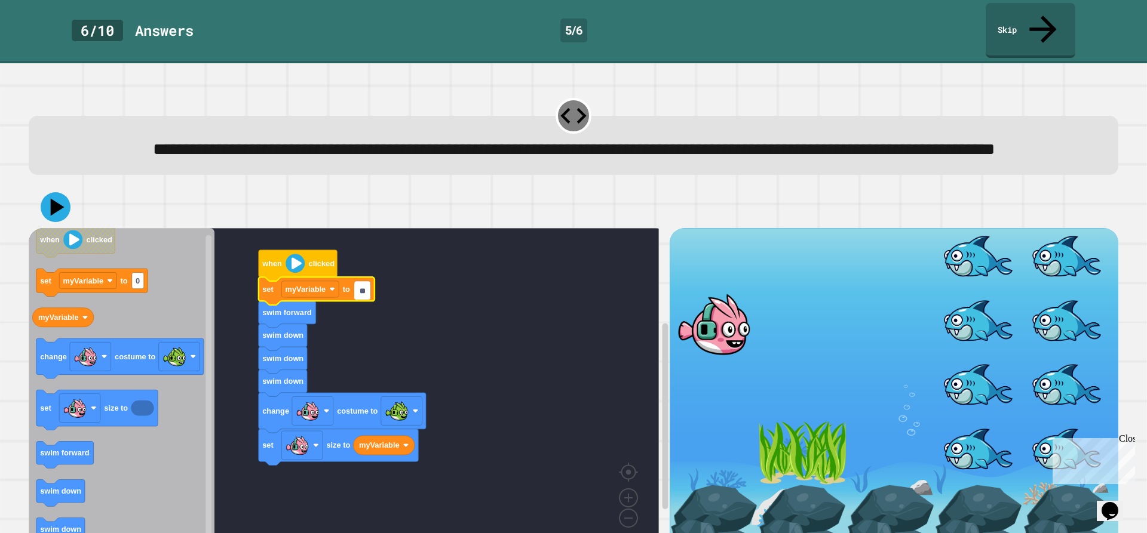
type input "**"
drag, startPoint x: 39, startPoint y: 205, endPoint x: 45, endPoint y: 213, distance: 10.3
click at [45, 213] on div at bounding box center [574, 207] width 1090 height 42
click at [45, 201] on div at bounding box center [574, 207] width 1090 height 42
click at [46, 214] on icon at bounding box center [55, 207] width 35 height 35
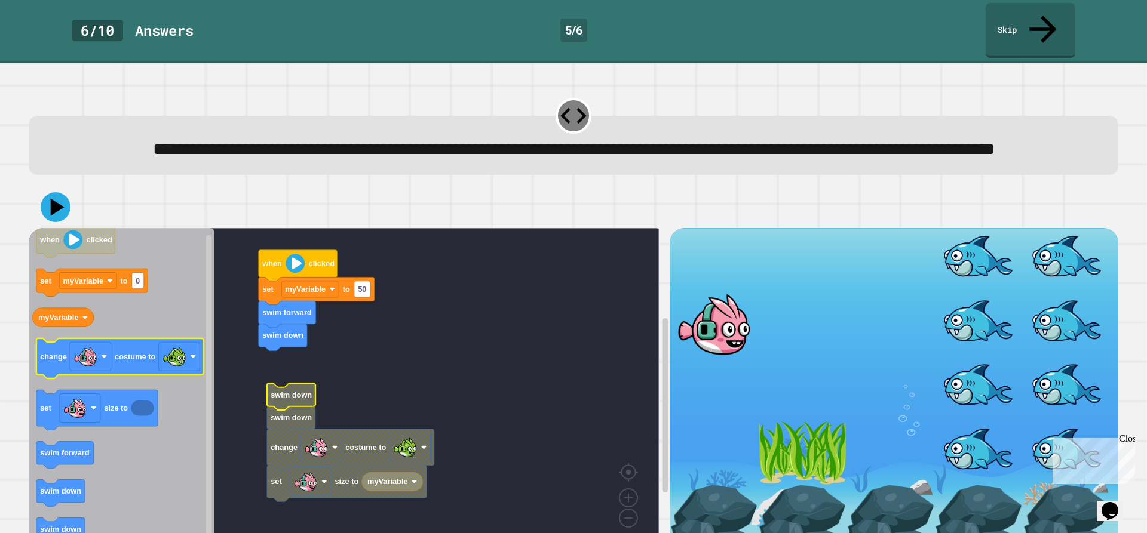
click at [149, 374] on div "when clicked set myVariable to 50 swim forward swim down swim down swim down ch…" at bounding box center [349, 391] width 641 height 326
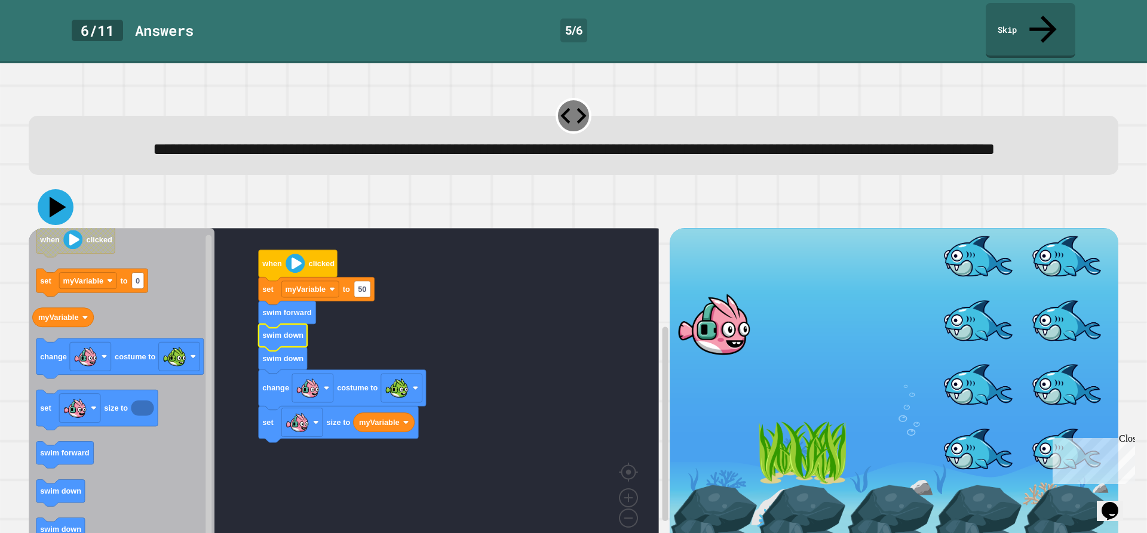
click at [63, 205] on icon at bounding box center [56, 207] width 36 height 36
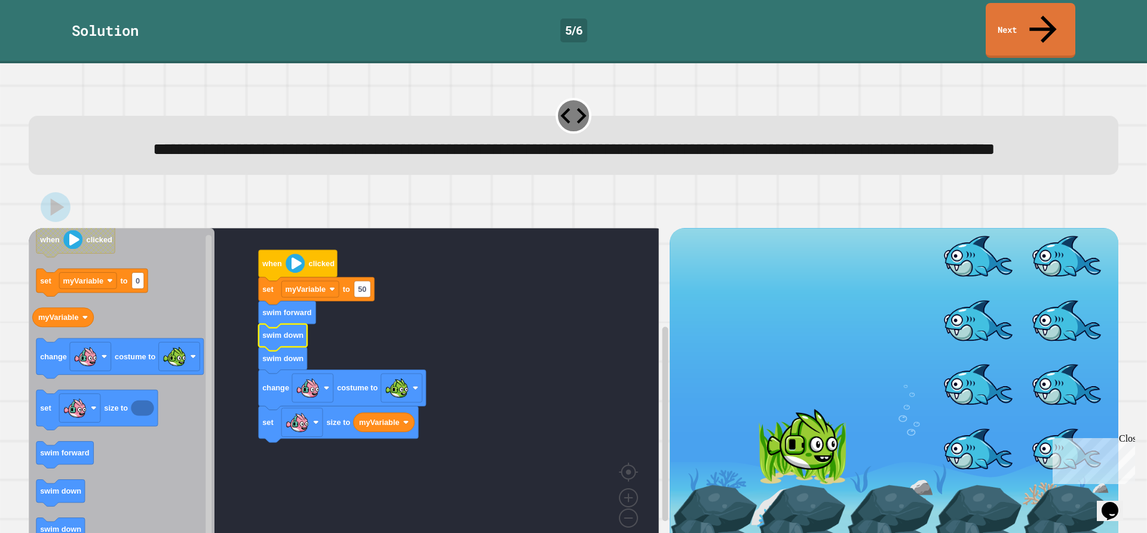
click at [467, 453] on rect "Blockly Workspace" at bounding box center [344, 388] width 630 height 321
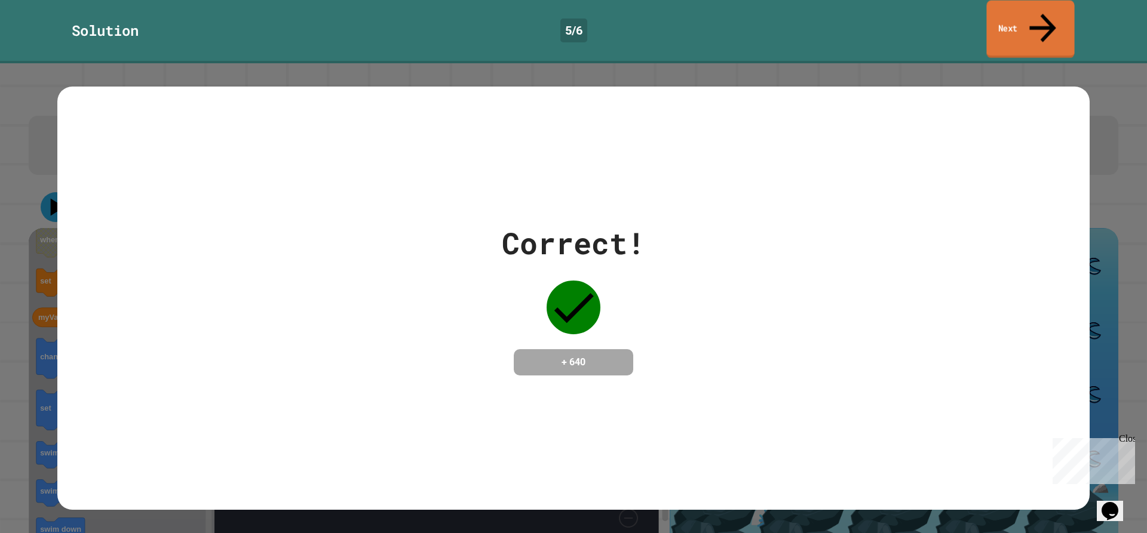
click at [1036, 19] on link "Next" at bounding box center [1030, 30] width 88 height 58
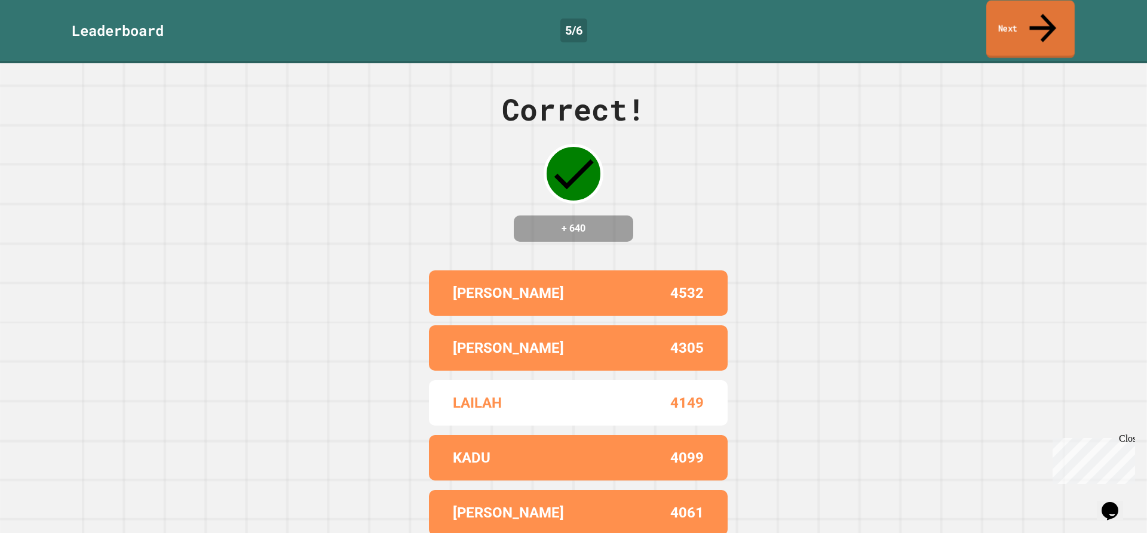
click at [1059, 16] on link "Next" at bounding box center [1030, 30] width 88 height 58
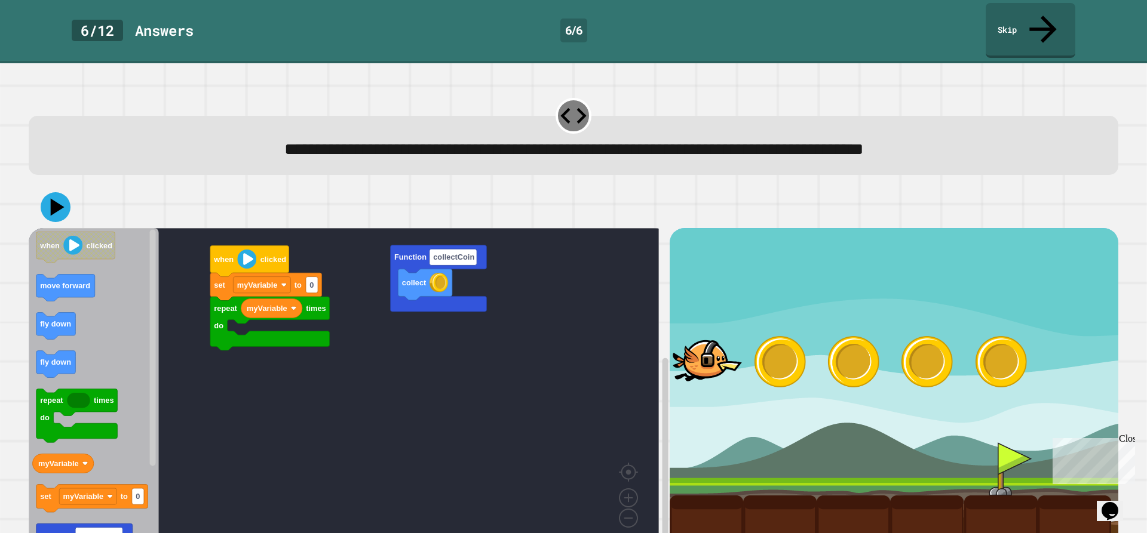
click at [222, 298] on div "collect Function collectCoin repeat times do myVariable set myVariable to 0 whe…" at bounding box center [349, 391] width 641 height 326
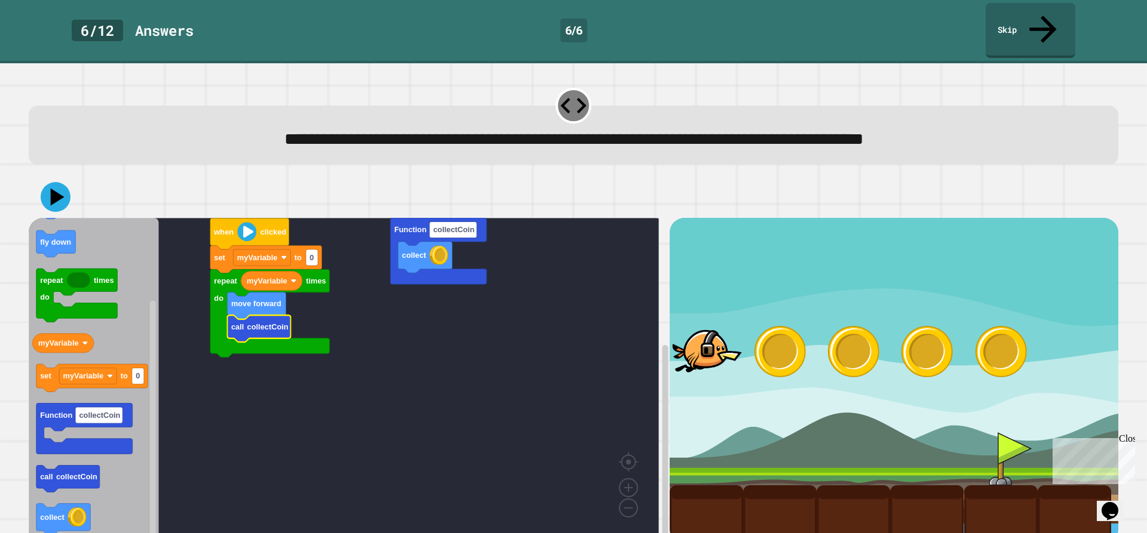
scroll to position [13, 0]
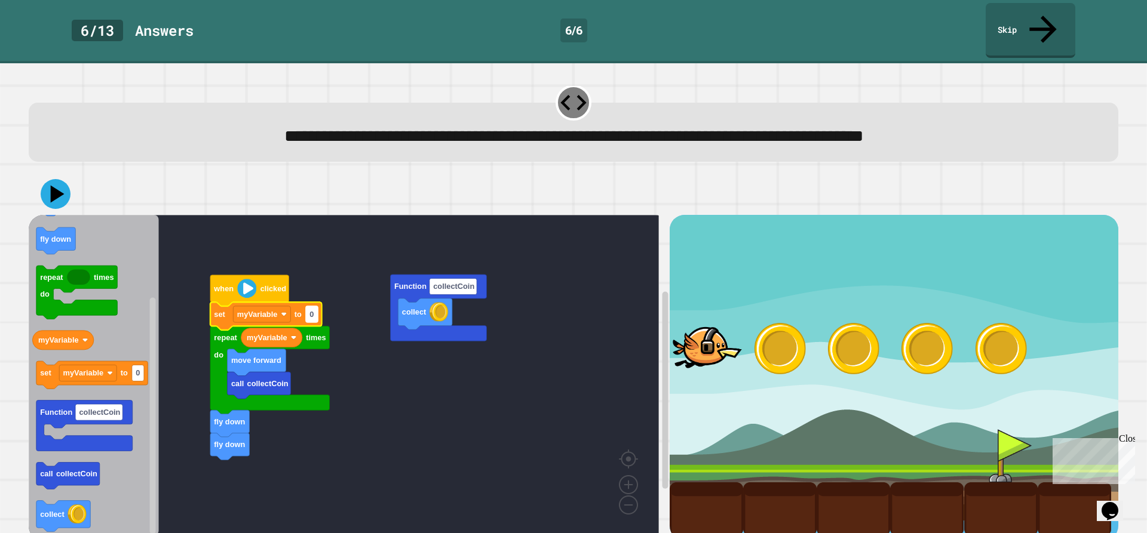
click at [311, 310] on text "0" at bounding box center [311, 314] width 4 height 9
type input "*"
click at [49, 179] on icon at bounding box center [56, 194] width 36 height 36
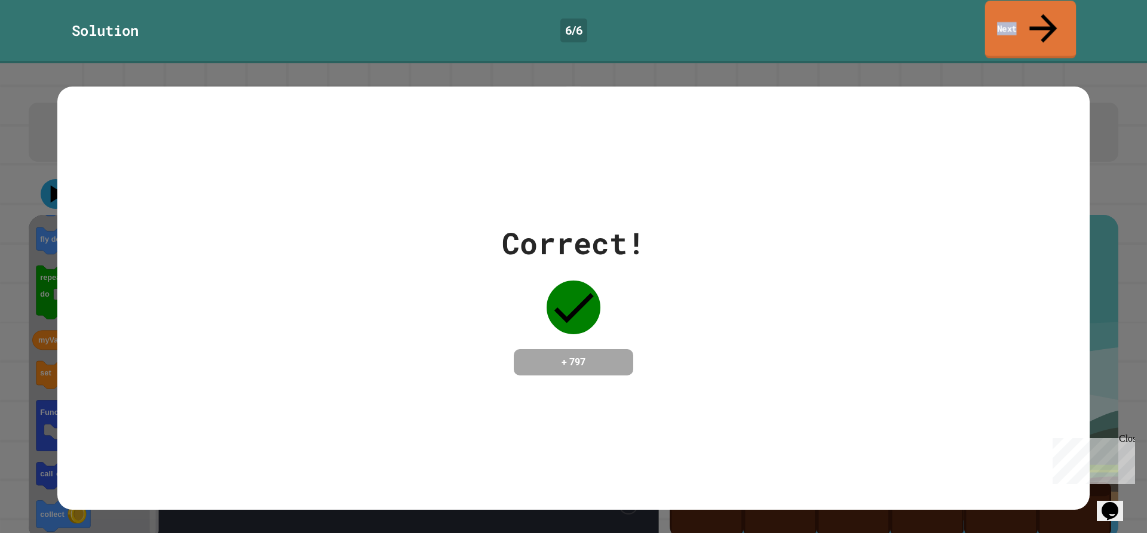
drag, startPoint x: 1008, startPoint y: 17, endPoint x: 971, endPoint y: 28, distance: 38.0
click at [995, 29] on link "Next" at bounding box center [1030, 30] width 91 height 58
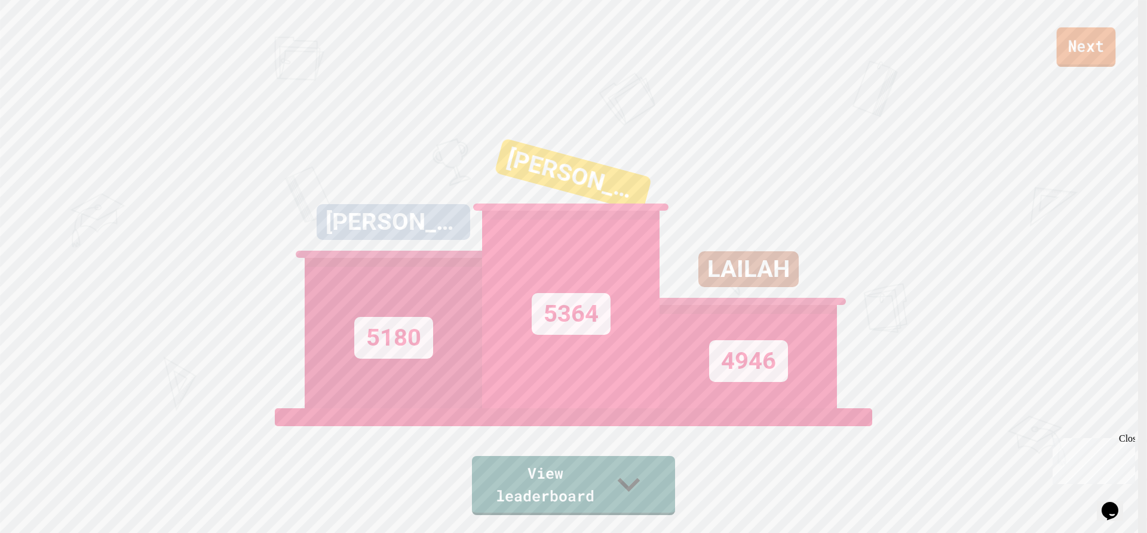
click at [1088, 61] on link "Next" at bounding box center [1086, 46] width 59 height 39
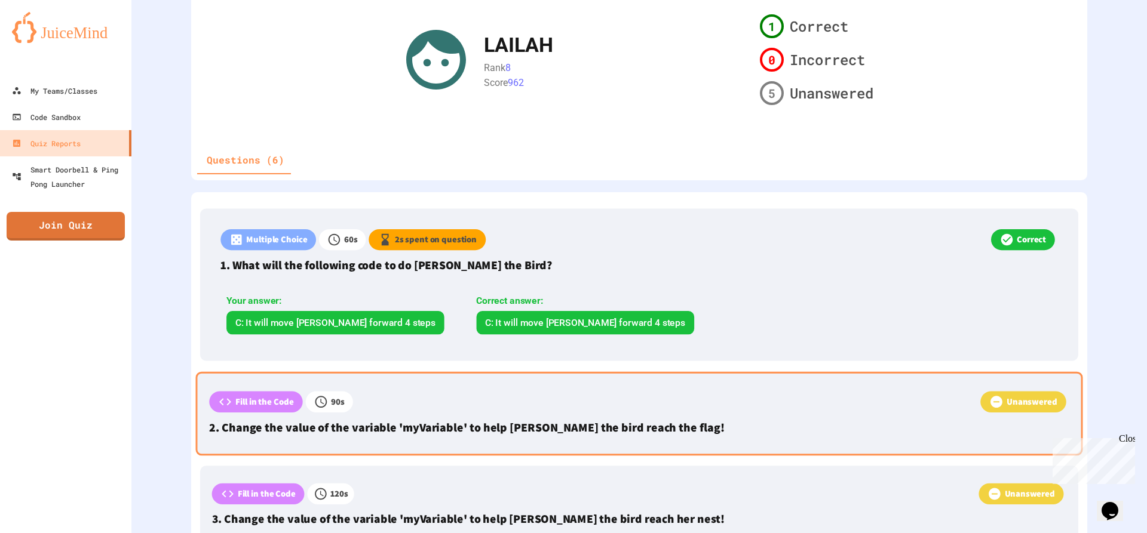
scroll to position [179, 0]
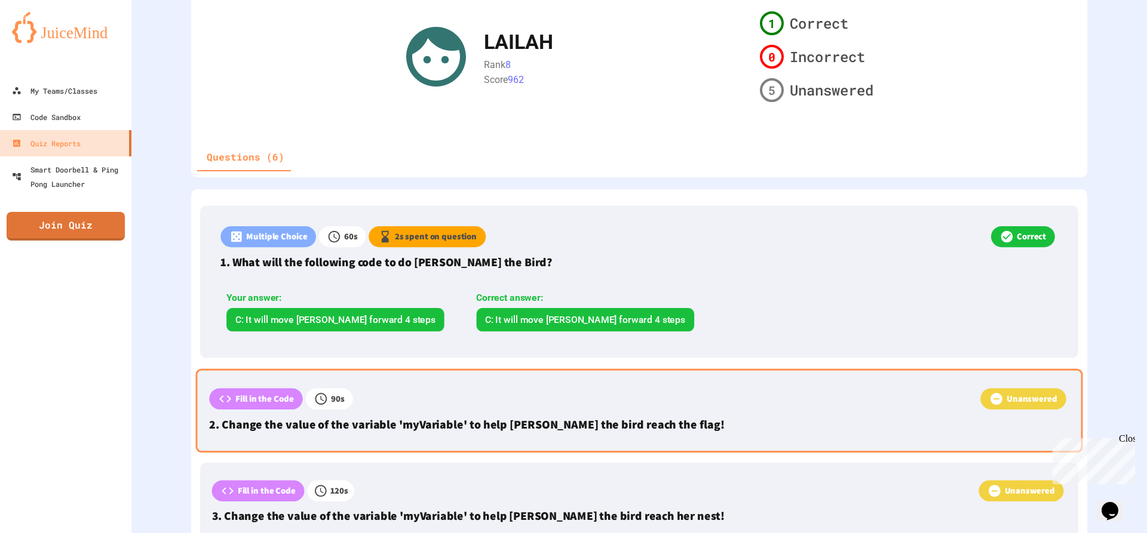
drag, startPoint x: 747, startPoint y: 402, endPoint x: 756, endPoint y: 391, distance: 14.8
click at [756, 391] on div "Unanswered" at bounding box center [711, 400] width 716 height 24
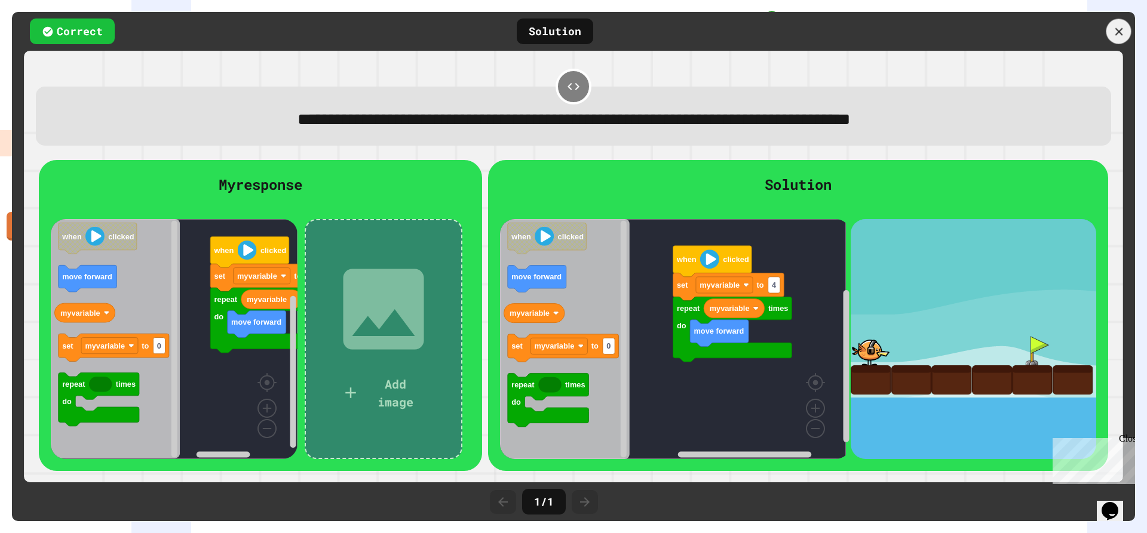
click at [1110, 31] on div at bounding box center [1118, 31] width 25 height 25
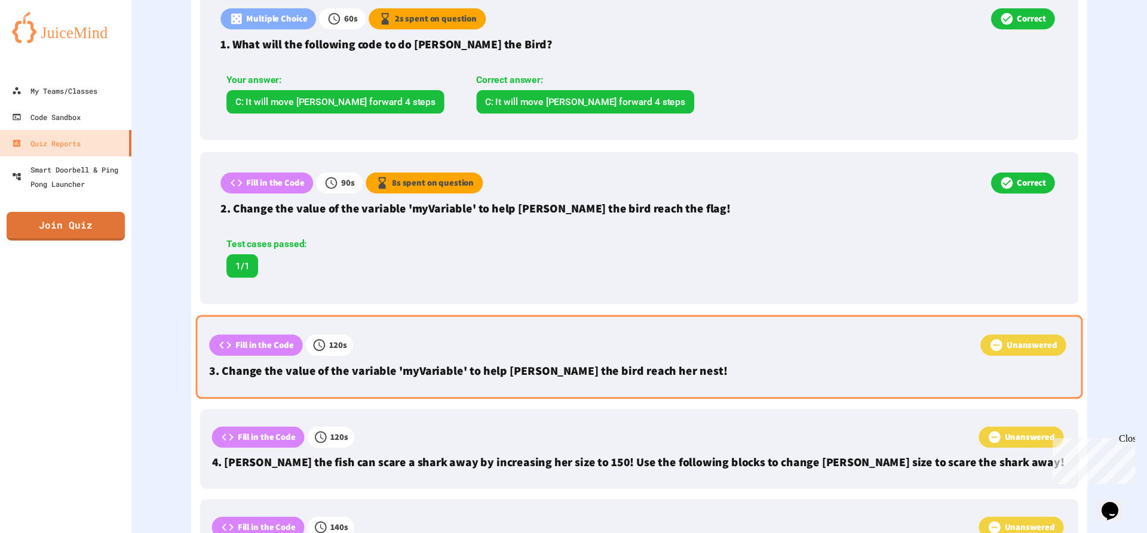
scroll to position [418, 0]
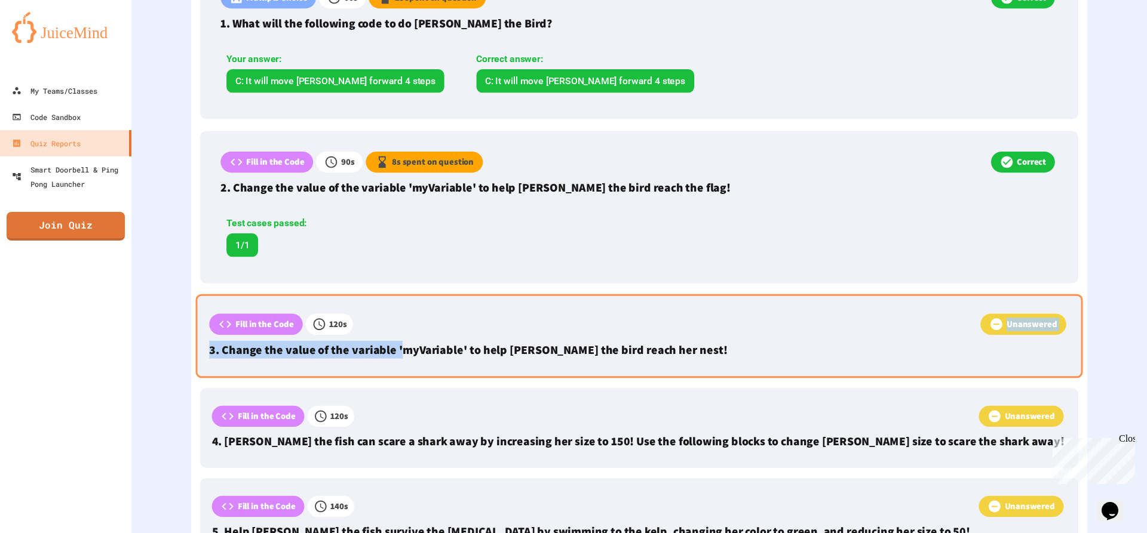
click at [401, 338] on div "Fill in the Code 120 s Unanswered 3. Change the value of the variable 'myVariab…" at bounding box center [639, 336] width 887 height 84
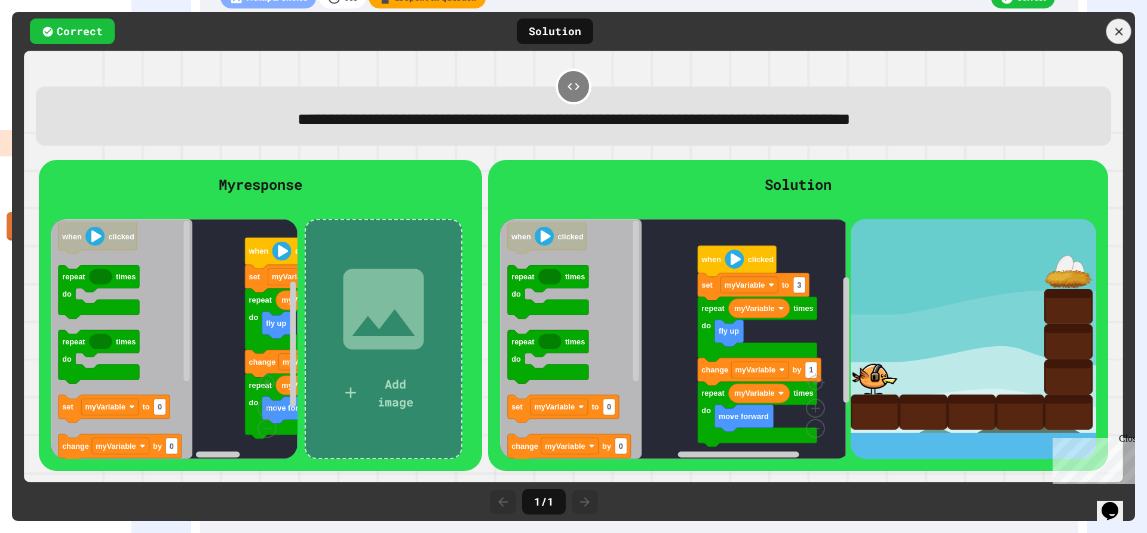
click at [1125, 32] on div at bounding box center [1118, 31] width 25 height 25
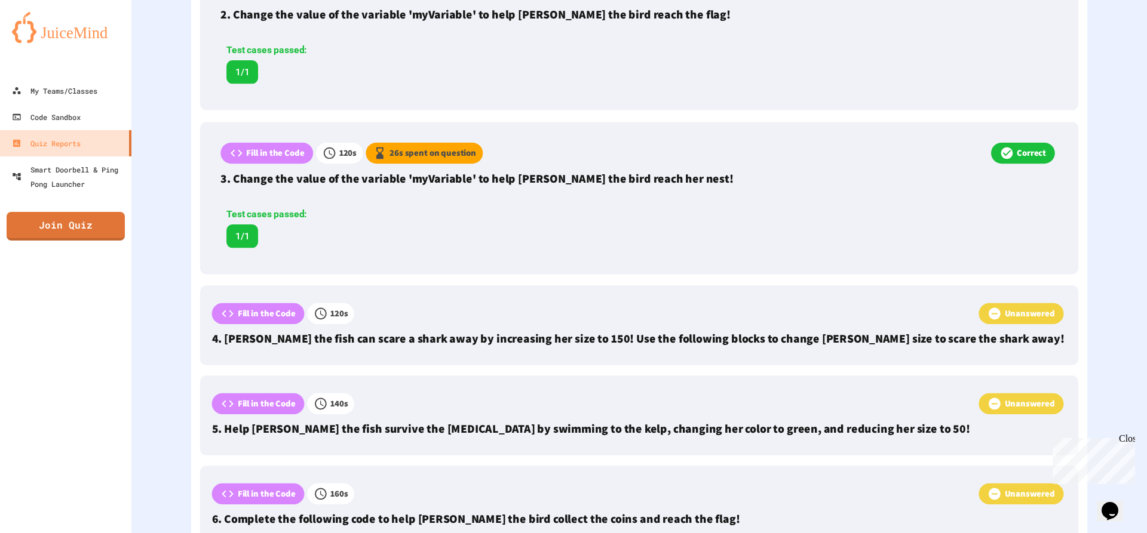
scroll to position [597, 0]
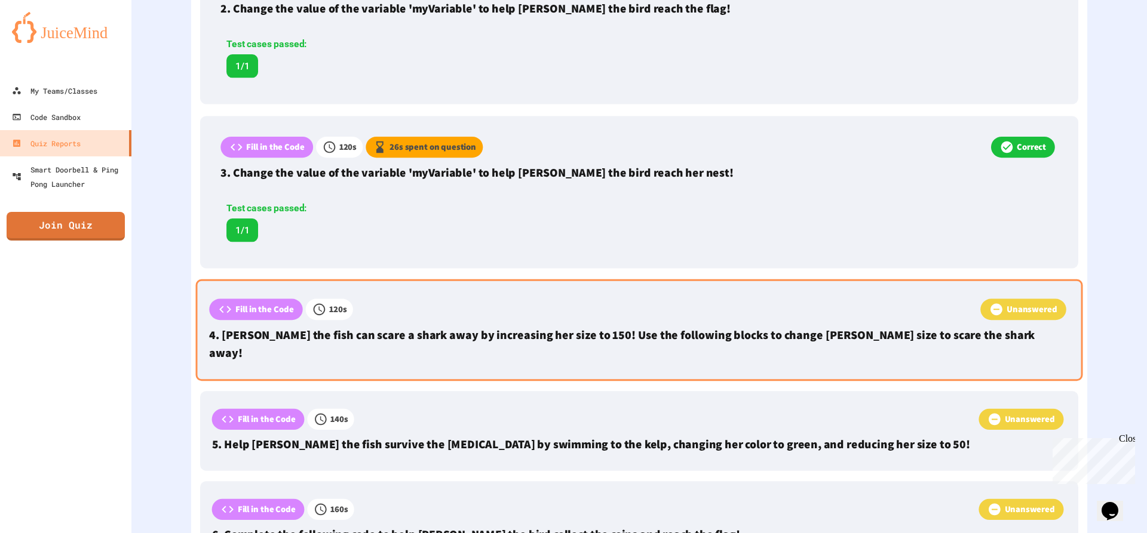
click at [915, 342] on p "4. Finley the fish can scare a shark away by increasing her size to 150! Use th…" at bounding box center [639, 343] width 860 height 35
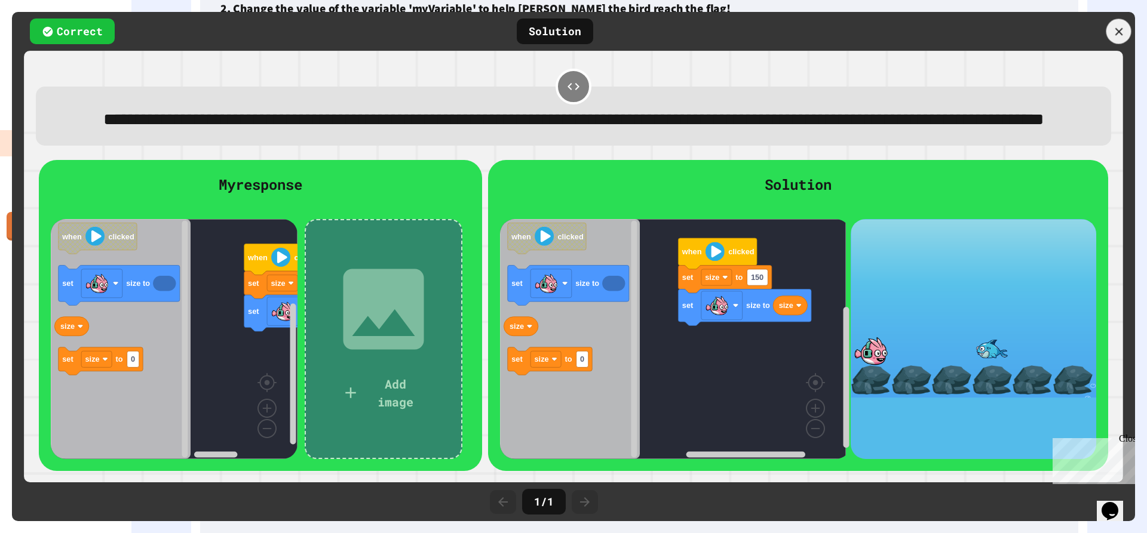
click at [1118, 34] on icon at bounding box center [1118, 31] width 13 height 13
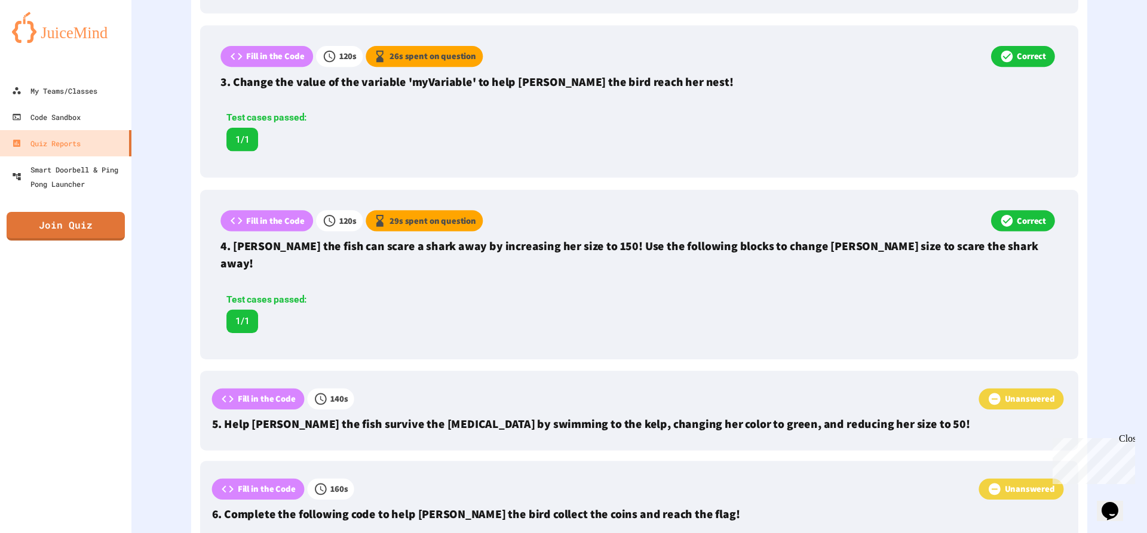
scroll to position [717, 0]
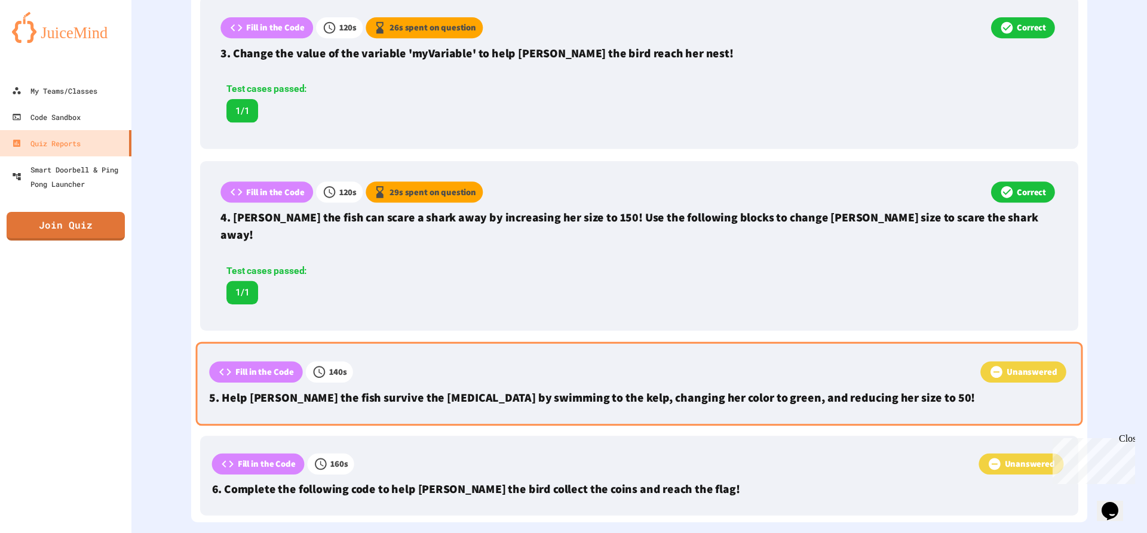
click at [386, 392] on div "Fill in the Code 140 s Unanswered 5. Help Finley the fish survive the shark att…" at bounding box center [639, 384] width 887 height 84
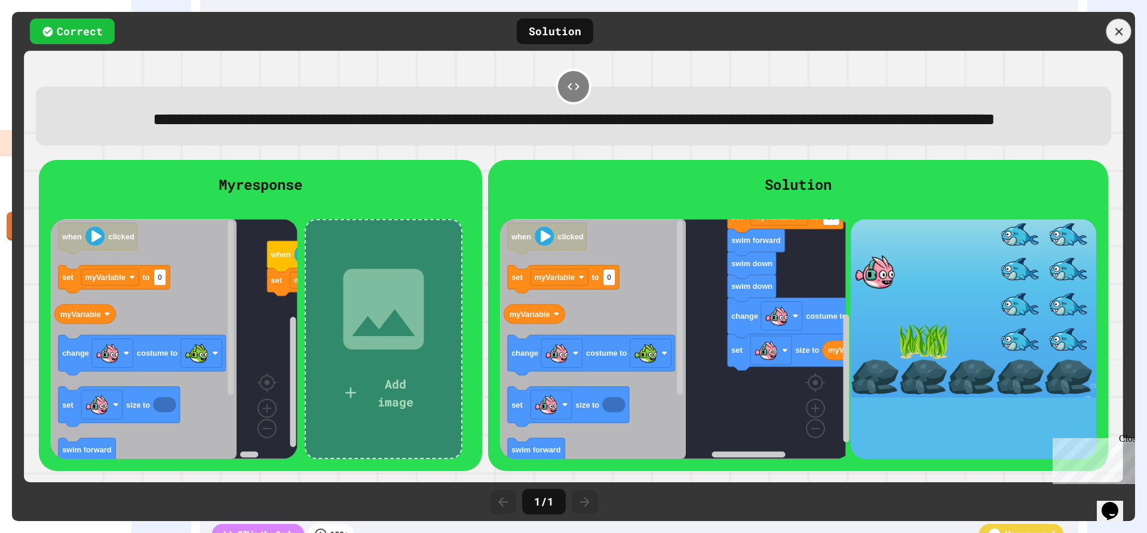
click at [1125, 35] on icon at bounding box center [1118, 31] width 13 height 13
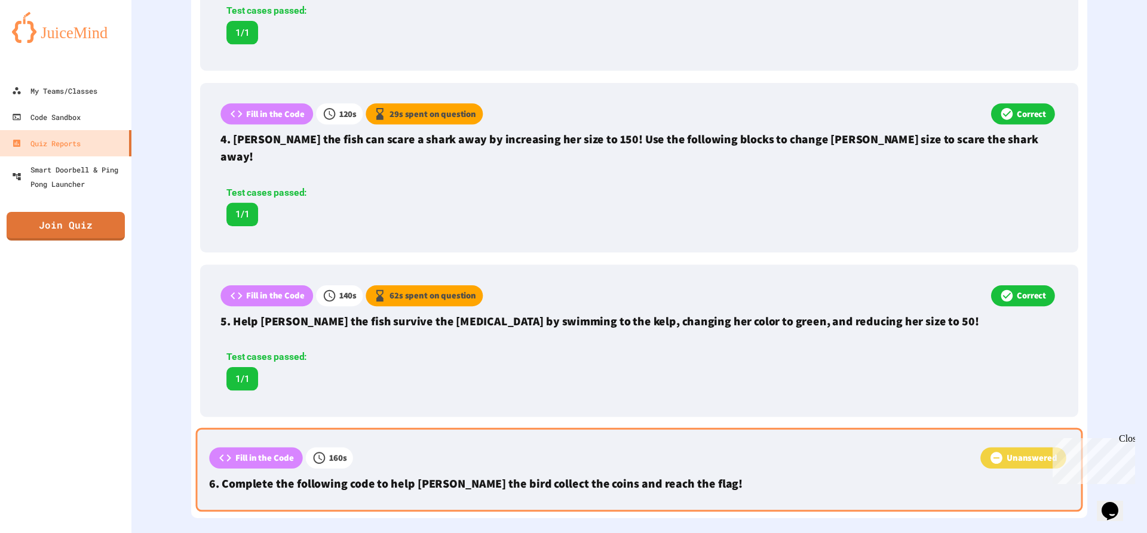
click at [354, 451] on div "Unanswered" at bounding box center [711, 459] width 716 height 24
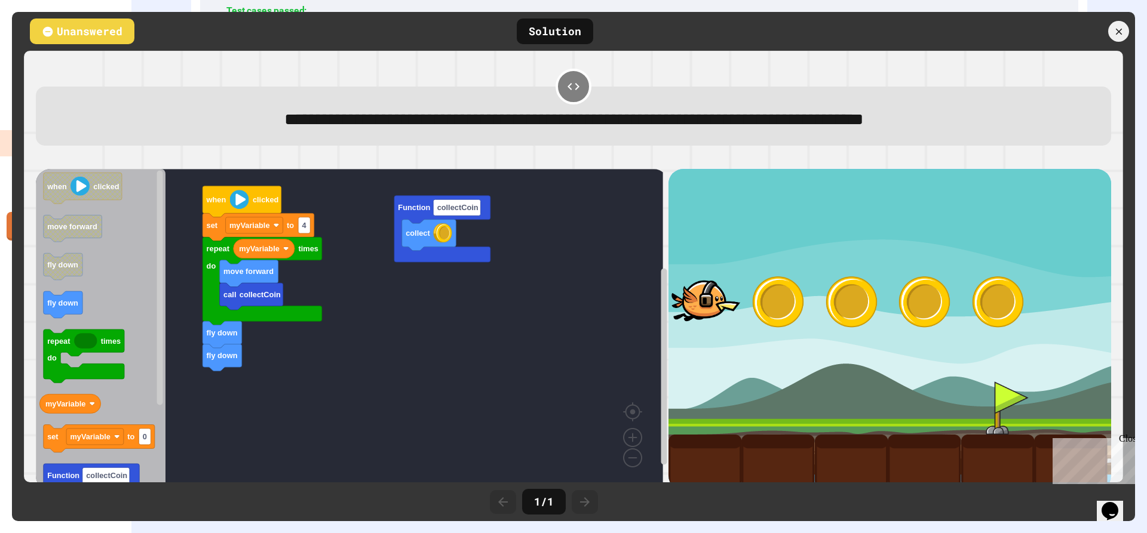
scroll to position [791, 0]
